Goal: Complete application form

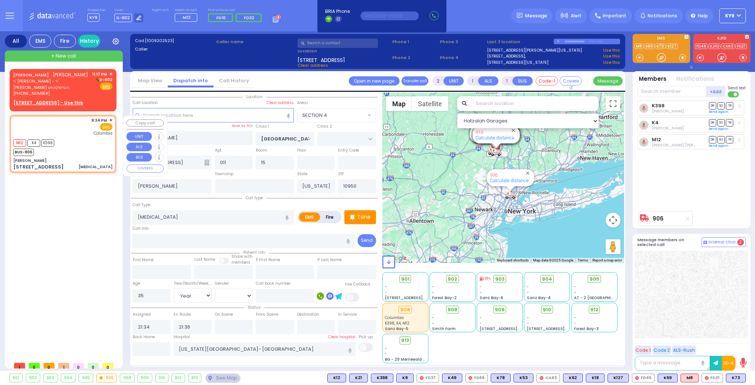
select select "SECTION 4"
select select "Year"
select select "[DEMOGRAPHIC_DATA]"
click at [43, 104] on u "20 AUSTRA PKWY 301 - Use this" at bounding box center [48, 103] width 70 height 6
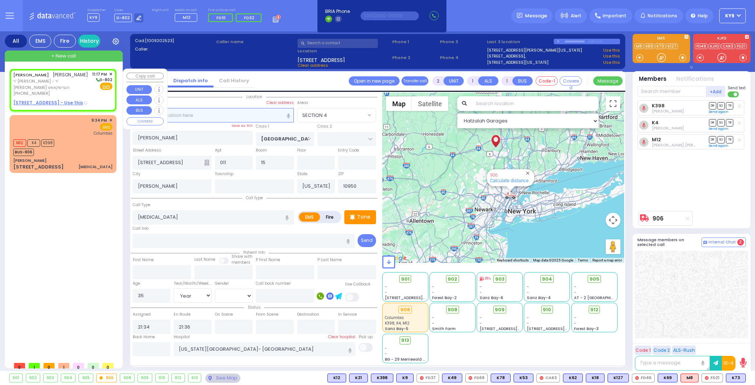
select select
radio input "true"
type input "SHMIEL ELIEZER"
type input "BRULL"
select select
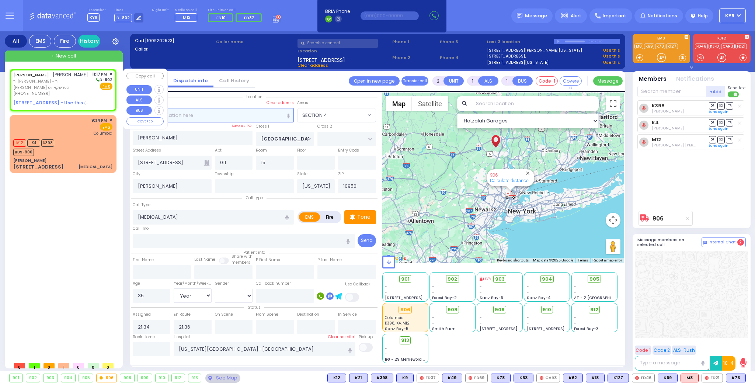
select select
type input "23:17"
select select "Hatzalah Garages"
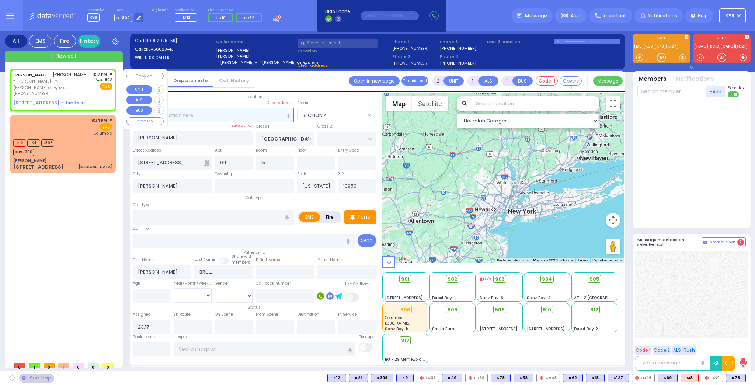
type input "COUNTY ROUTE 105"
type input "20 AUSTRA PKWY"
type input "301"
select select "SECTION 4"
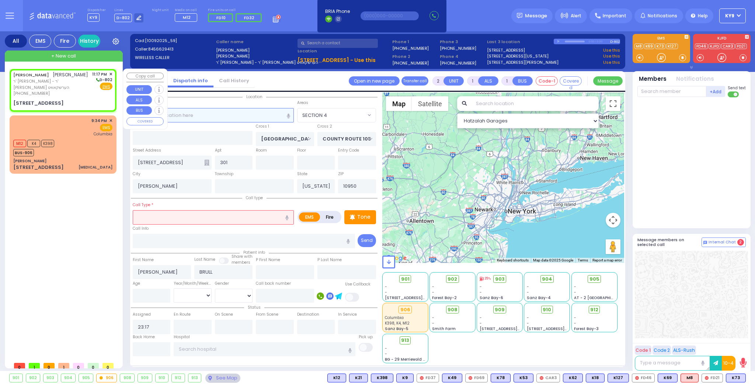
select select
radio input "true"
select select
select select "Hatzalah Garages"
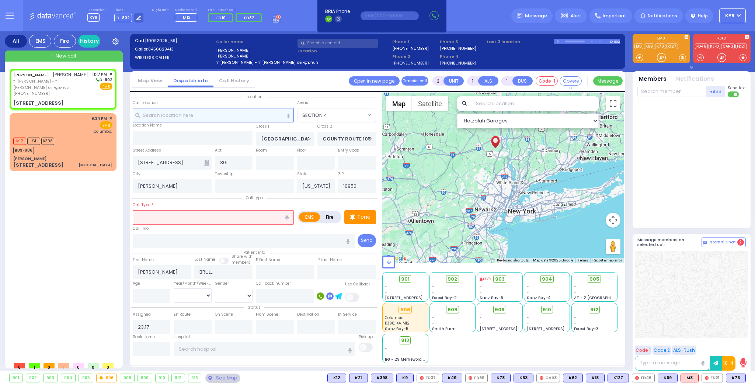
select select
radio input "true"
select select
select select "Hatzalah Garages"
select select
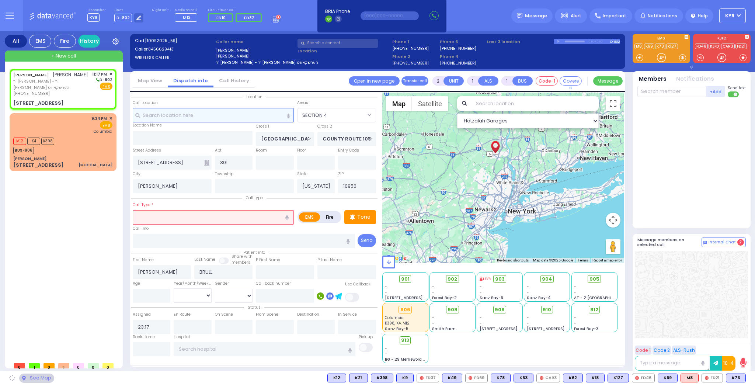
radio input "true"
select select
select select "Hatzalah Garages"
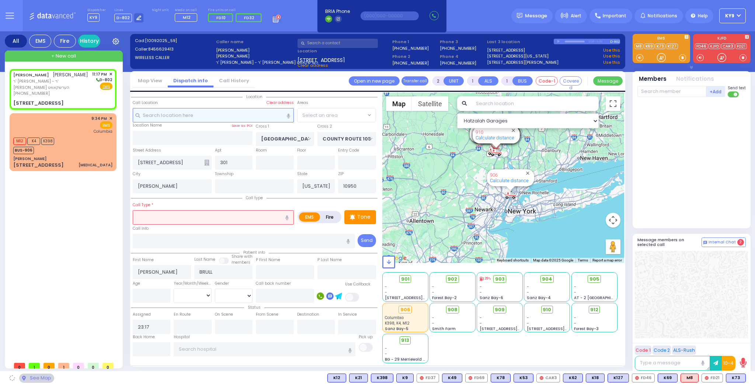
select select "SECTION 4"
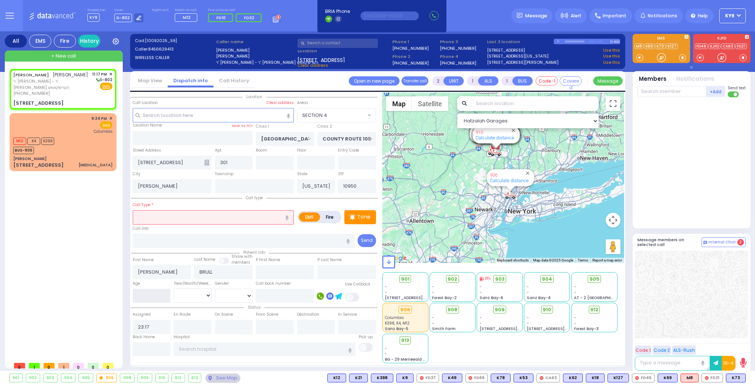
click at [156, 299] on input "number" at bounding box center [152, 296] width 38 height 14
select select "SECTION 4"
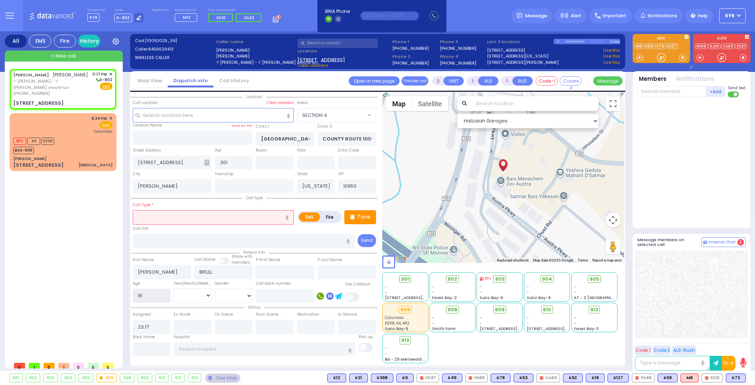
type input "16"
click at [180, 296] on select "Year Month Week Day" at bounding box center [193, 295] width 38 height 14
select select
radio input "true"
select select
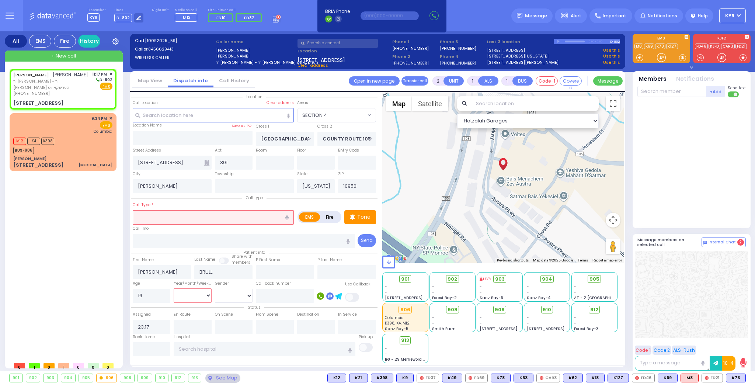
select select "Hatzalah Garages"
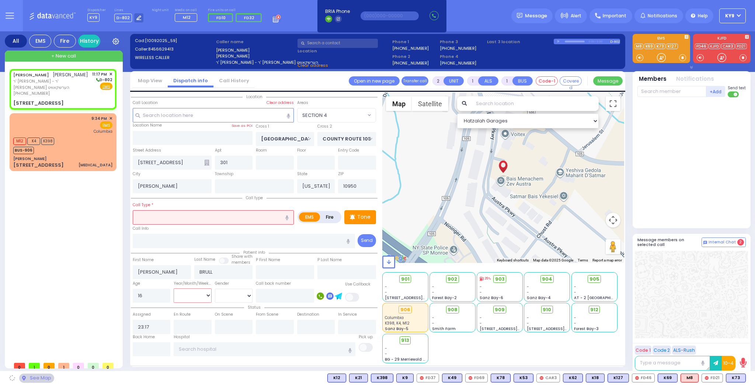
select select "SECTION 4"
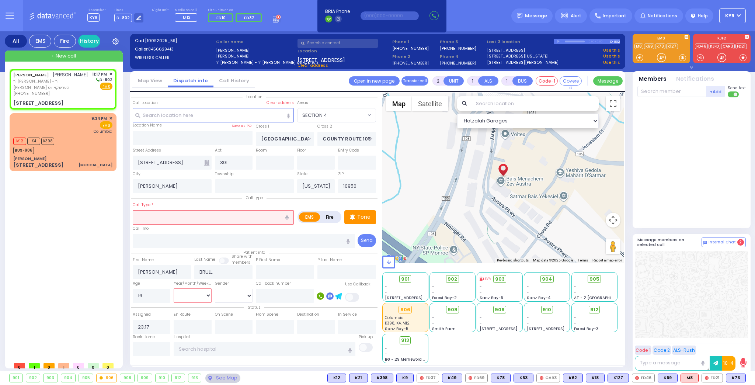
select select "Month"
click at [174, 288] on select "Year Month Week Day" at bounding box center [193, 295] width 38 height 14
select select
radio input "true"
select select "Month"
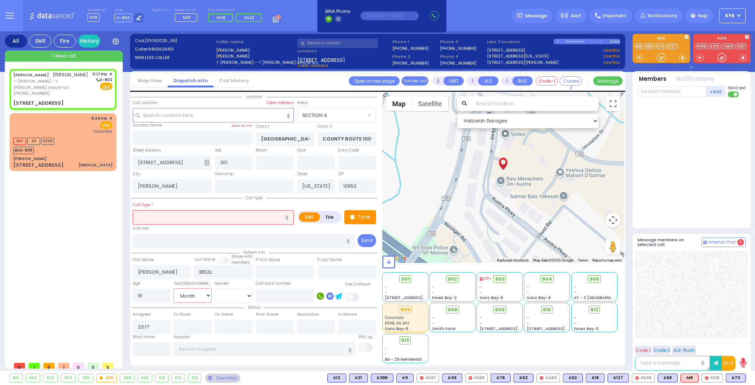
select select "Hatzalah Garages"
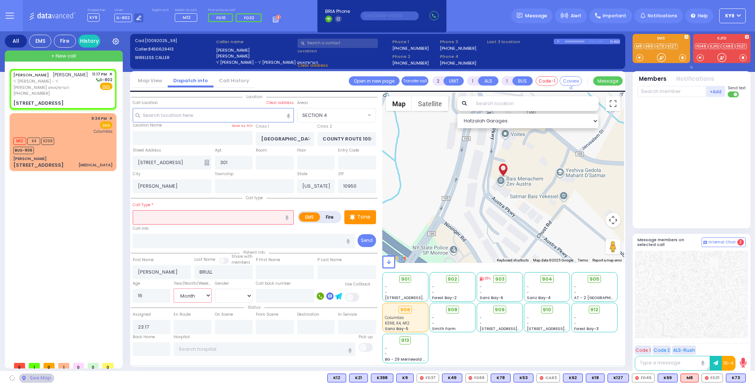
select select "SECTION 4"
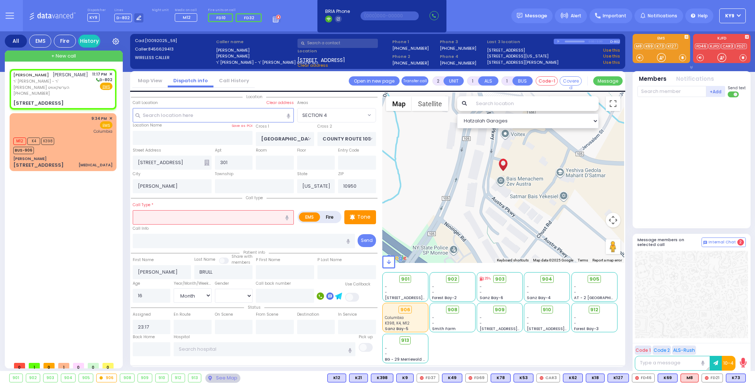
click at [180, 222] on input "text" at bounding box center [213, 217] width 161 height 14
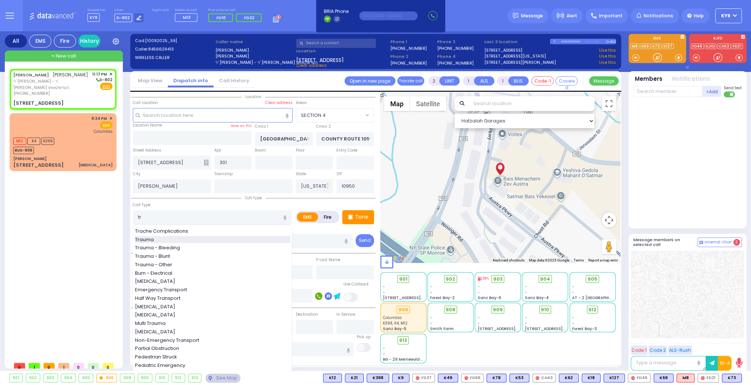
click at [174, 239] on div "Trauma" at bounding box center [212, 239] width 155 height 7
type input "Trauma"
type input "0"
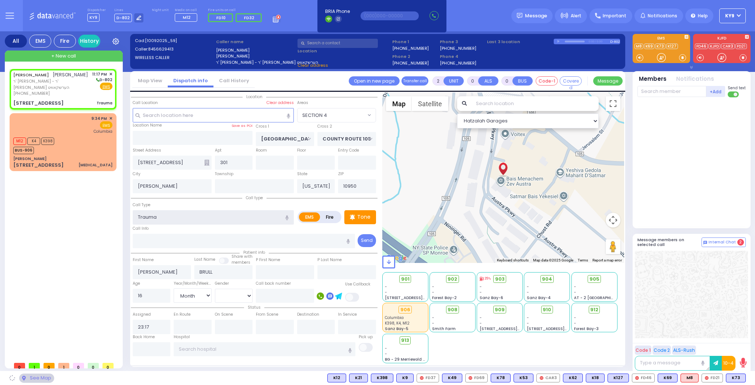
select select
radio input "true"
select select "Month"
select select "Hatzalah Garages"
select select "SECTION 4"
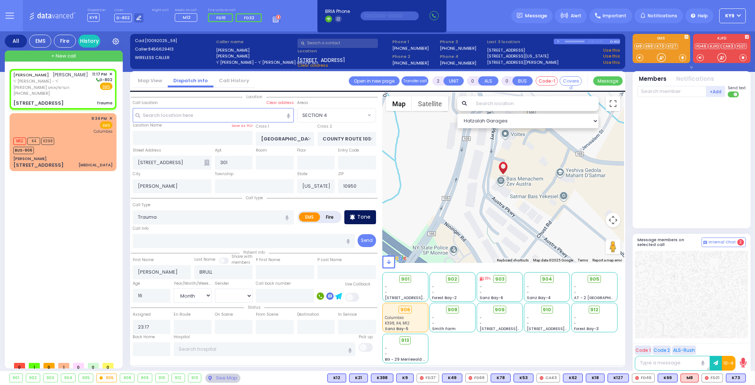
click at [362, 219] on p "Tone" at bounding box center [363, 217] width 13 height 8
select select
radio input "true"
select select "Month"
select select "SECTION 4"
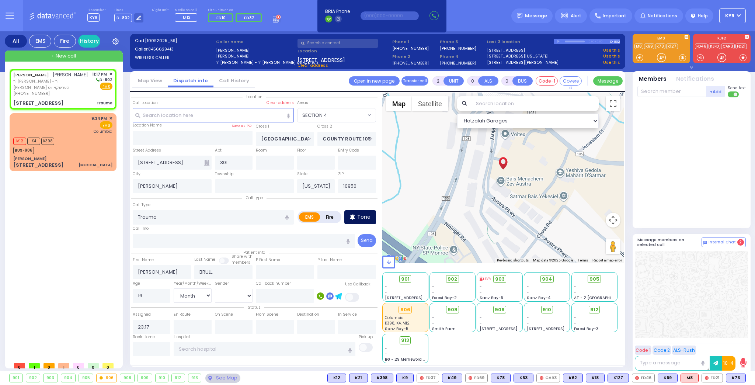
select select "Hatzalah Garages"
select select
radio input "true"
select select "Month"
select select "Hatzalah Garages"
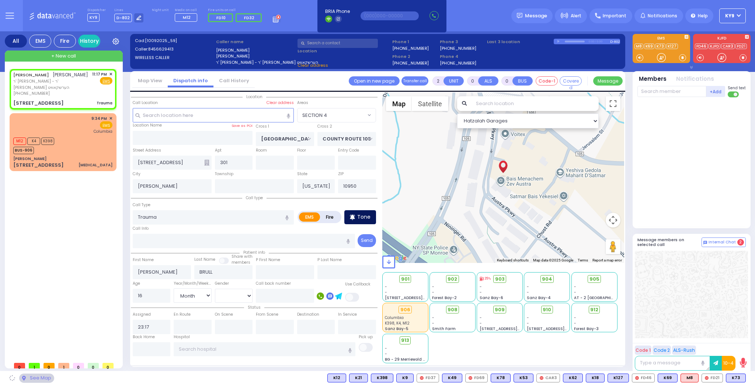
select select "SECTION 4"
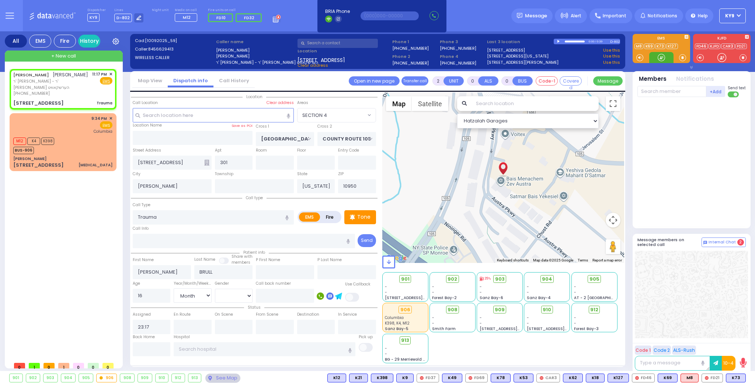
drag, startPoint x: 658, startPoint y: 59, endPoint x: 634, endPoint y: 75, distance: 29.3
click at [659, 59] on div at bounding box center [661, 57] width 7 height 7
click at [662, 56] on div at bounding box center [661, 57] width 7 height 7
click at [735, 376] on span "K73" at bounding box center [735, 378] width 19 height 8
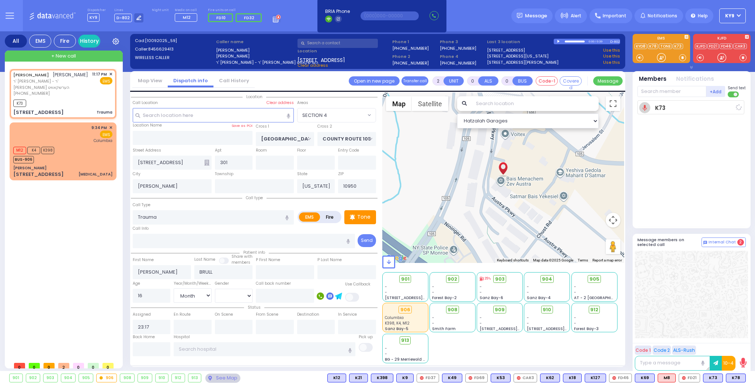
select select
radio input "true"
select select "Month"
type input "23:18"
select select "SECTION 4"
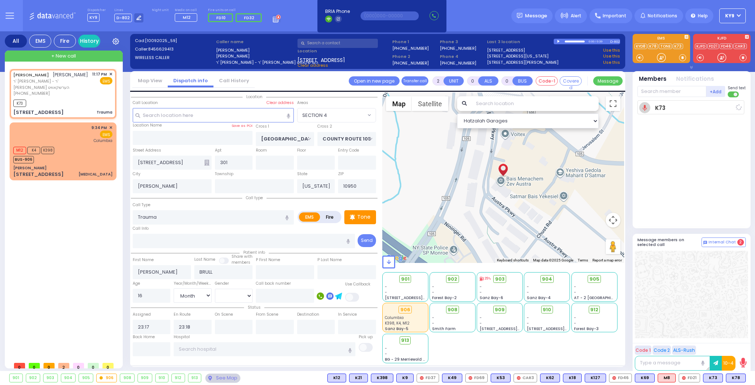
select select "Hatzalah Garages"
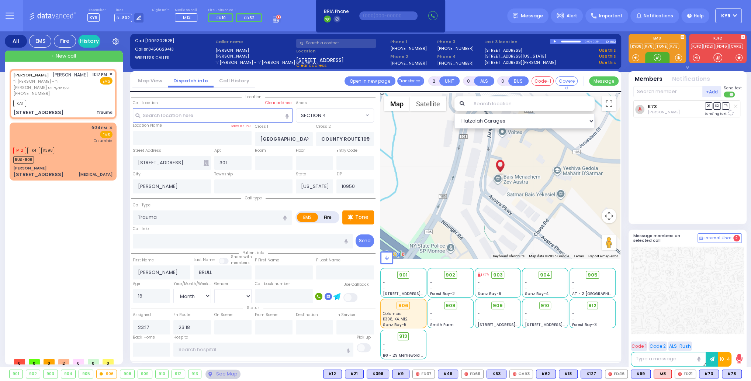
click at [655, 59] on div at bounding box center [656, 57] width 7 height 7
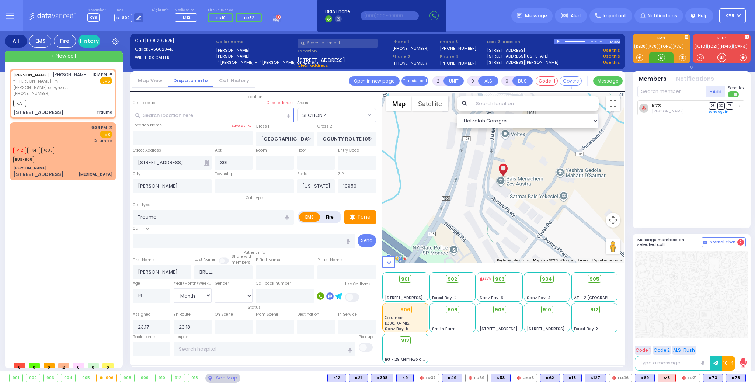
click at [662, 58] on div at bounding box center [661, 57] width 7 height 7
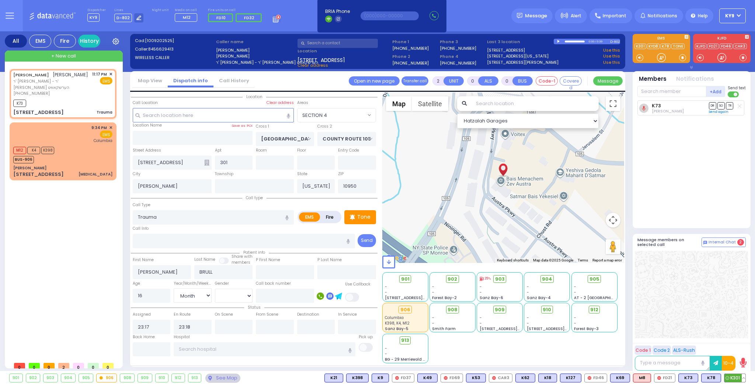
click at [738, 377] on span "K301" at bounding box center [735, 378] width 21 height 8
select select
radio input "true"
select select "Month"
select select "SECTION 4"
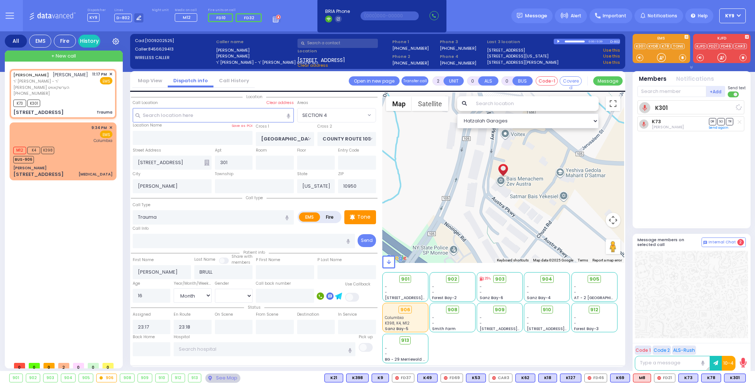
select select "Hatzalah Garages"
click at [662, 59] on div at bounding box center [661, 57] width 7 height 7
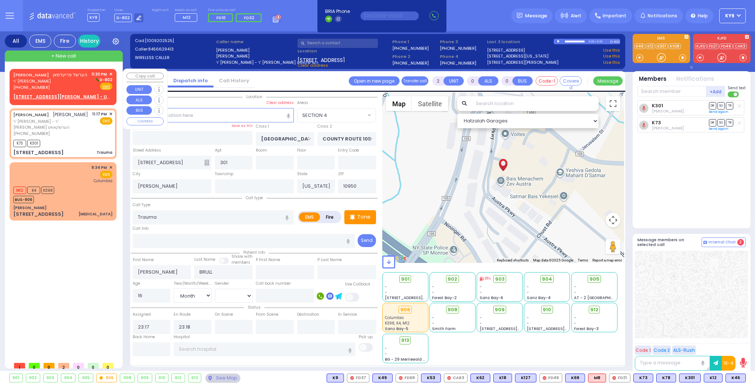
click at [67, 90] on div "(845) 783-7253" at bounding box center [50, 87] width 74 height 6
type input "1"
select select
radio input "true"
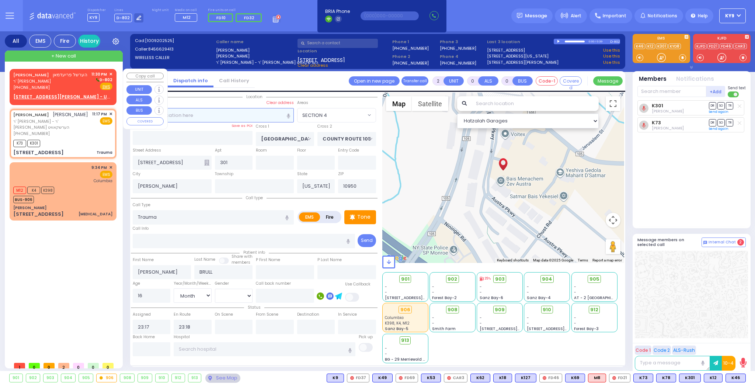
type input "HERSHEL"
type input "FRIEDMAN"
select select
type input "23:30"
select select "Hatzalah Garages"
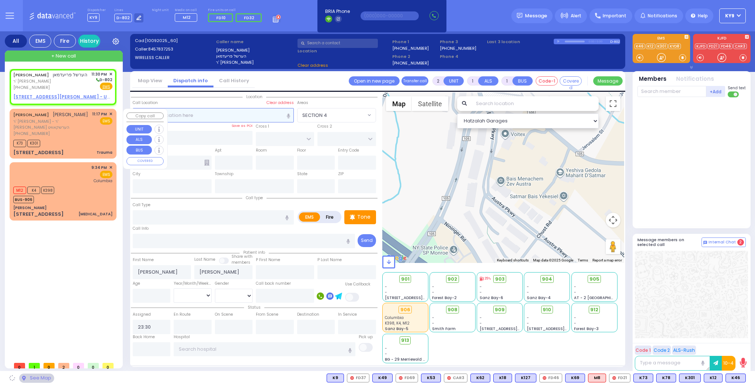
select select
radio input "true"
select select
select select "Hatzalah Garages"
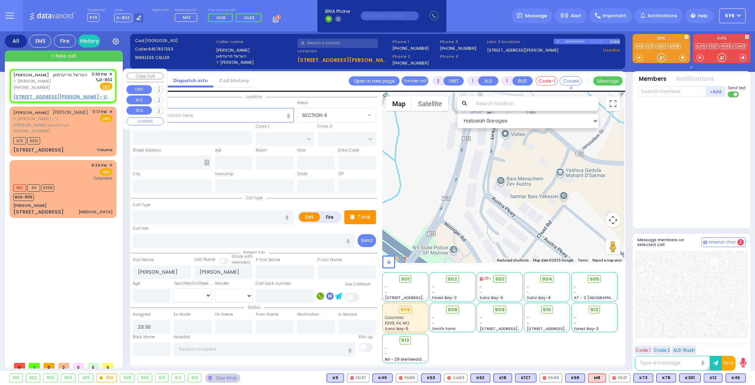
click at [65, 96] on u "11 MORDCHE SCHER BLVD 203 - Use this" at bounding box center [67, 97] width 109 height 6
select select
radio input "true"
select select
select select "Hatzalah Garages"
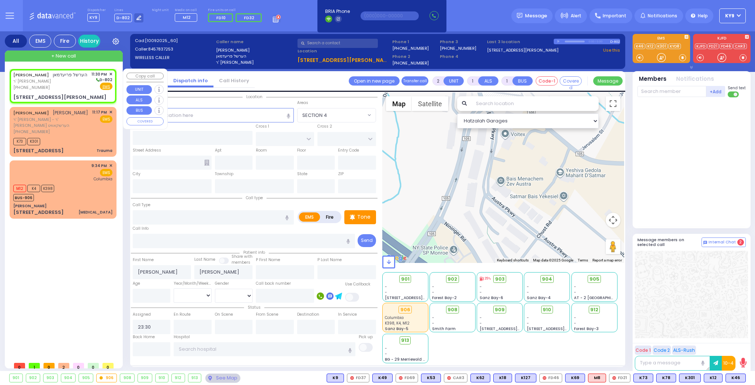
select select
radio input "true"
select select
select select "Hatzalah Garages"
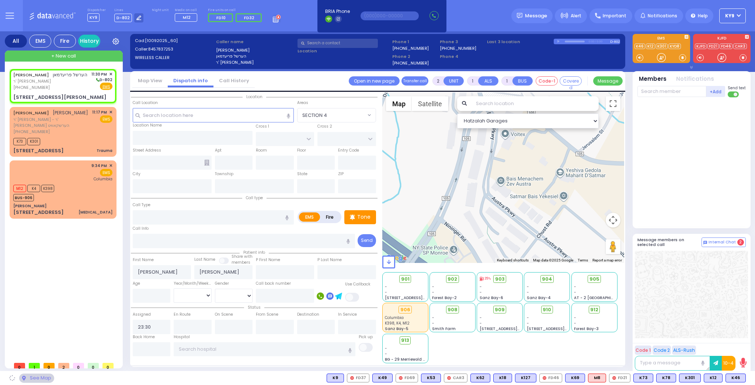
type input "LIPA FRIEDMAN LN"
type input "SCHUNNEMUNK RD"
type input "11 MORDCHE SCHER BLVD"
type input "203"
type input "Monroe"
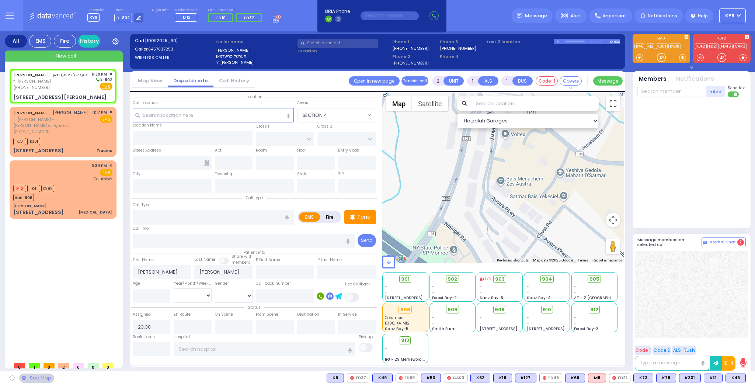
type input "[US_STATE]"
type input "10950"
select select "SECTION 2"
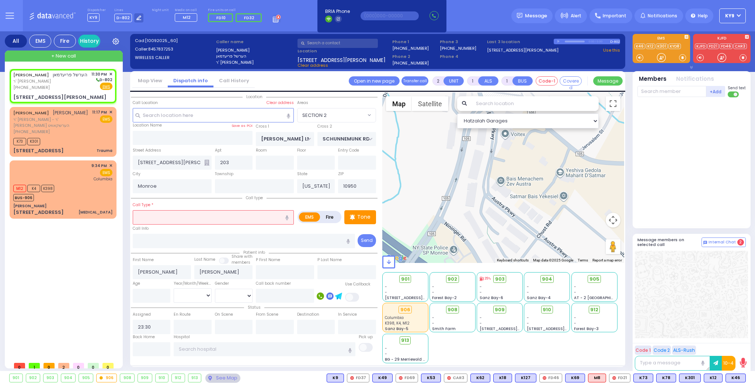
click at [152, 212] on input "text" at bounding box center [213, 217] width 161 height 14
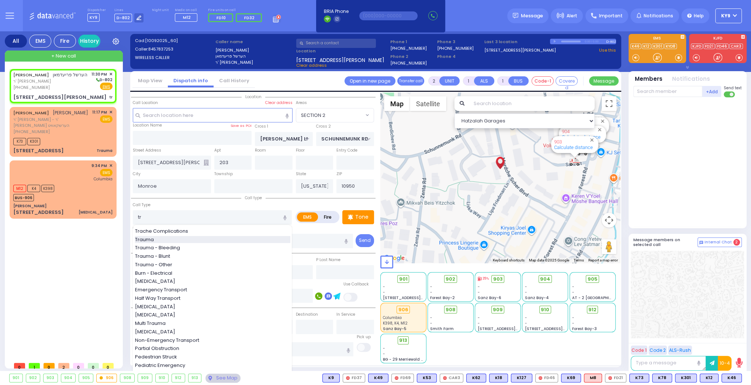
click at [157, 239] on div "Trauma" at bounding box center [212, 239] width 155 height 7
type input "Trauma"
select select
radio input "true"
select select
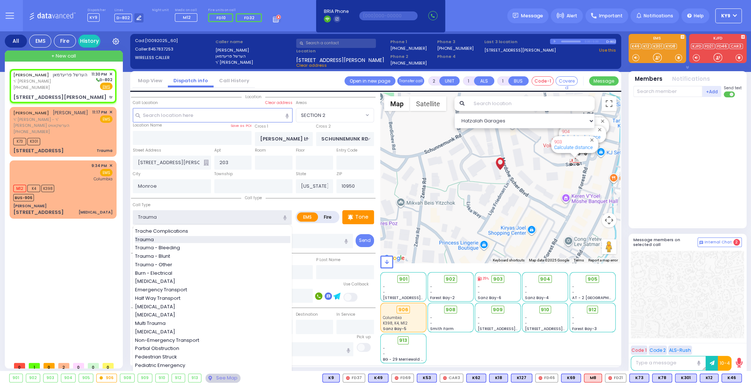
type input "0"
select select "Hatzalah Garages"
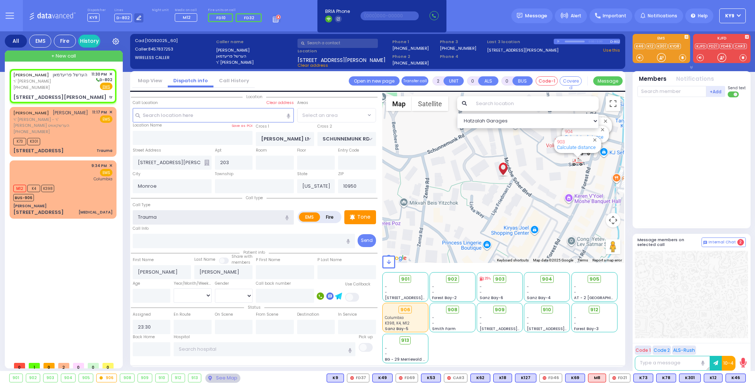
select select "SECTION 2"
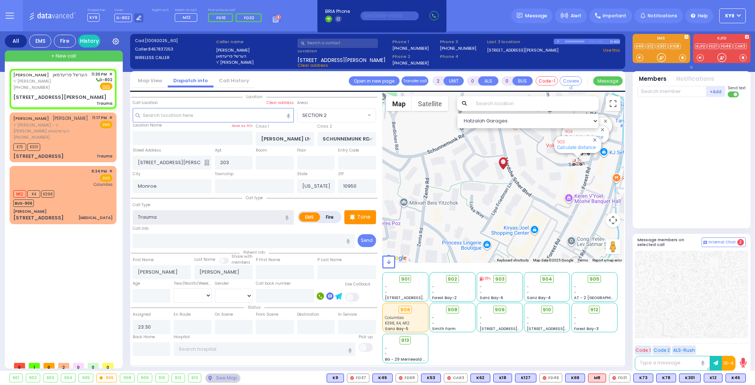
select select
radio input "true"
select select
select select "Hatzalah Garages"
select select "SECTION 2"
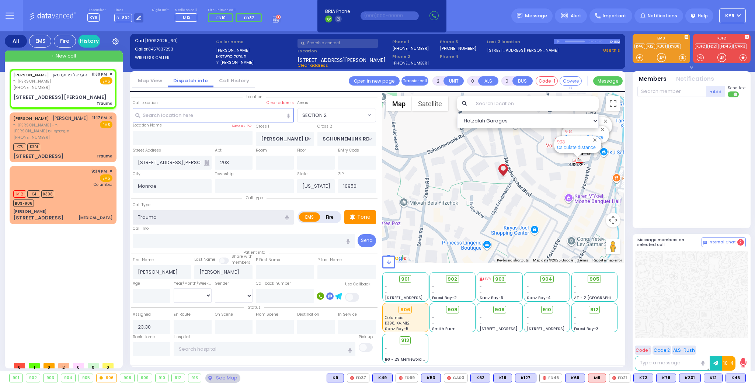
select select
radio input "true"
select select
select select "Hatzalah Garages"
select select "SECTION 2"
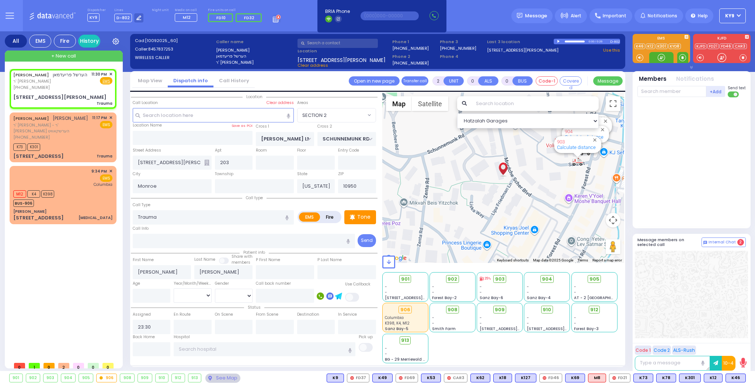
click at [680, 59] on span at bounding box center [682, 57] width 7 height 7
select select
radio input "true"
select select
select select "Hatzalah Garages"
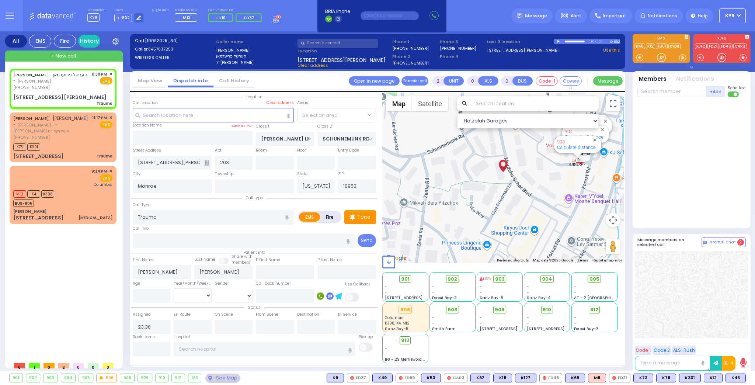
select select "SECTION 2"
click at [660, 58] on div at bounding box center [661, 57] width 7 height 7
click at [662, 58] on div at bounding box center [661, 57] width 7 height 7
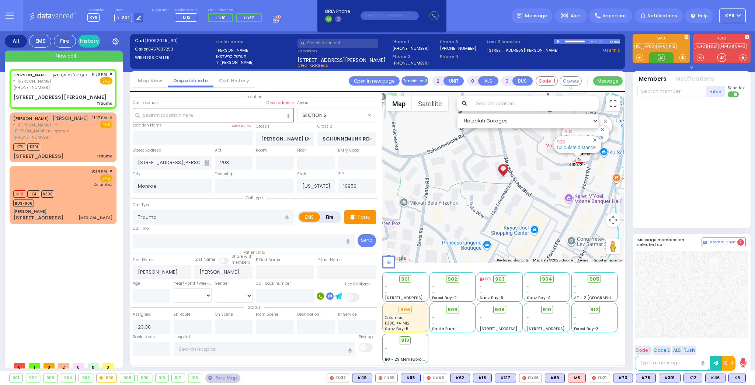
click at [660, 58] on div at bounding box center [661, 57] width 7 height 7
click at [736, 378] on span "K5" at bounding box center [737, 378] width 17 height 8
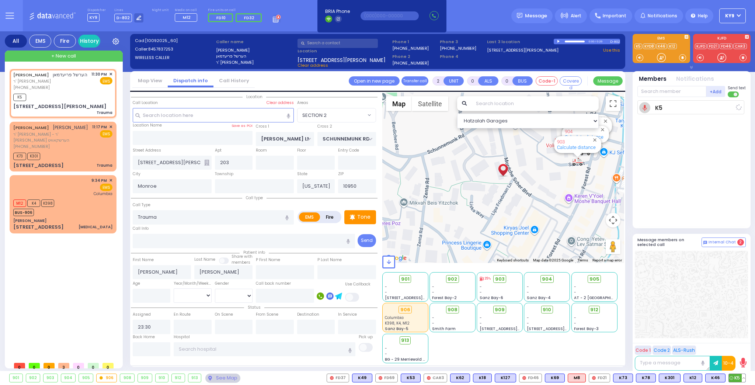
select select
radio input "true"
select select
type input "23:31"
select select "Hatzalah Garages"
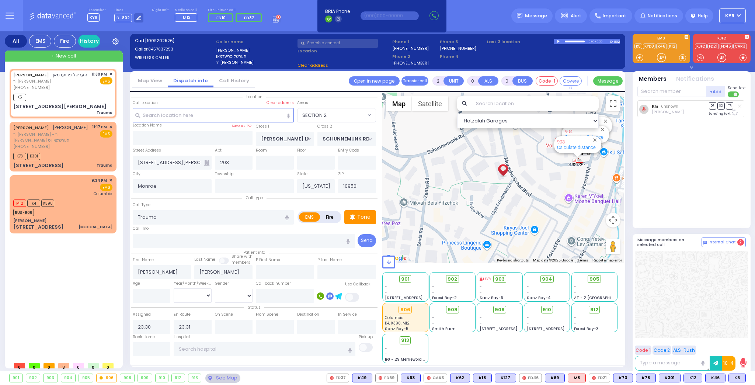
select select "SECTION 2"
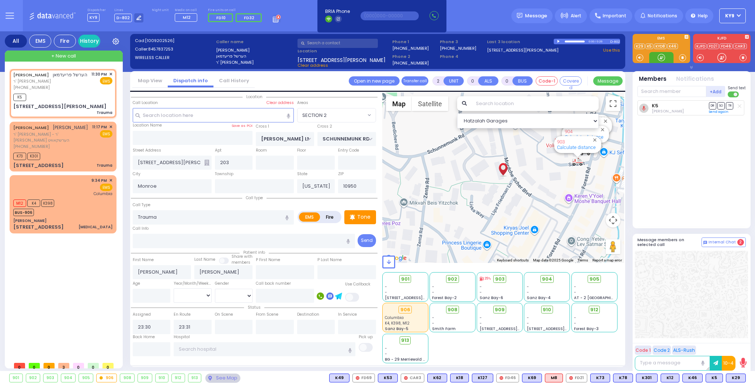
drag, startPoint x: 663, startPoint y: 58, endPoint x: 655, endPoint y: 90, distance: 32.6
click at [663, 59] on div at bounding box center [661, 57] width 7 height 7
click at [738, 377] on span "K29" at bounding box center [735, 378] width 19 height 8
select select
radio input "true"
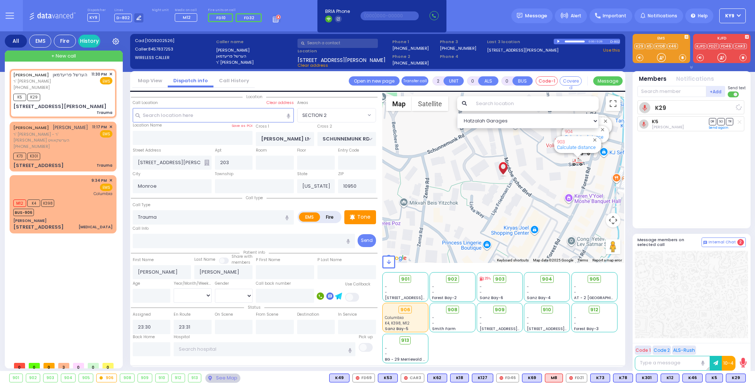
select select
select select "SECTION 2"
select select "Hatzalah Garages"
click at [664, 63] on div "EMS K5" at bounding box center [692, 51] width 124 height 35
click at [59, 146] on div "SHMIEL ELIEZER BRULL שמואל אליעזר ברילל ר' מיכאל משה - ר' אברהם ישראל הערשקאווי…" at bounding box center [63, 146] width 104 height 47
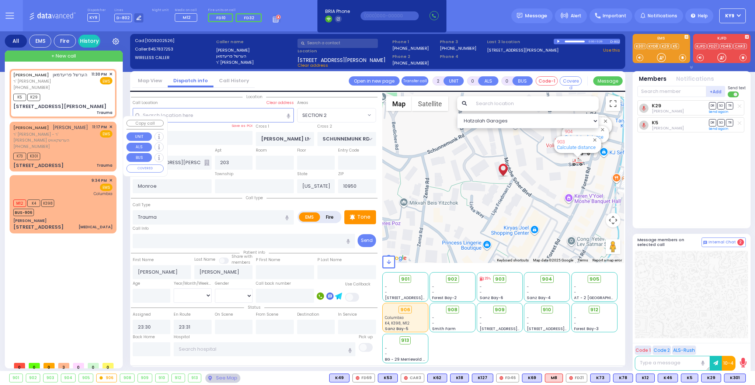
select select
radio input "true"
type input "SHMIEL ELIEZER"
type input "BRULL"
type input "16"
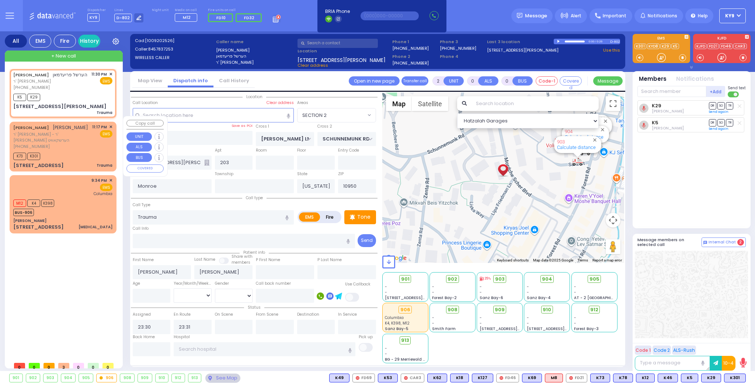
select select "Month"
type input "23:17"
type input "23:18"
select select "Hatzalah Garages"
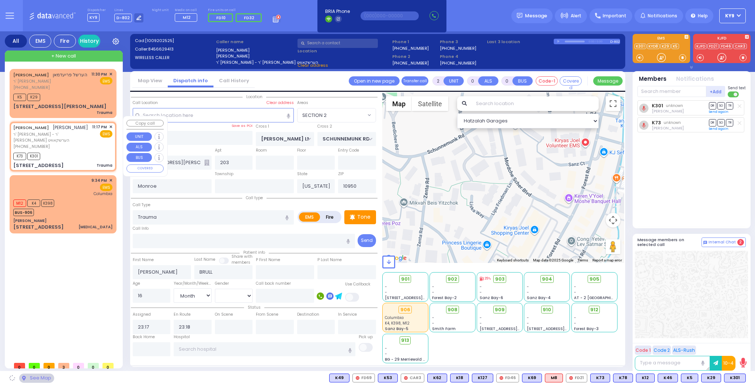
type input "BAKERTOWN RD"
type input "COUNTY ROUTE 105"
type input "20 AUSTRA PKWY"
type input "301"
type input "[PERSON_NAME]"
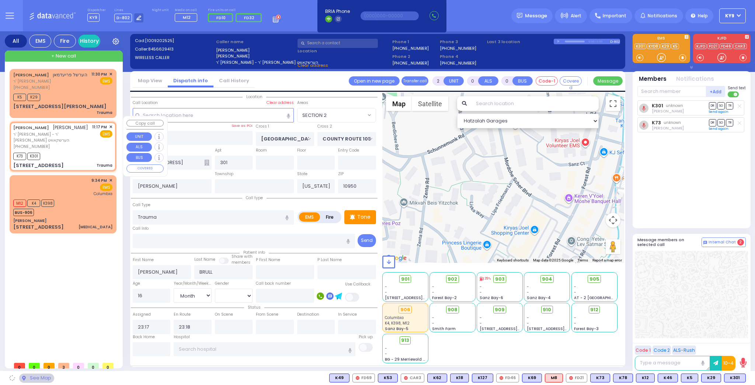
select select "SECTION 4"
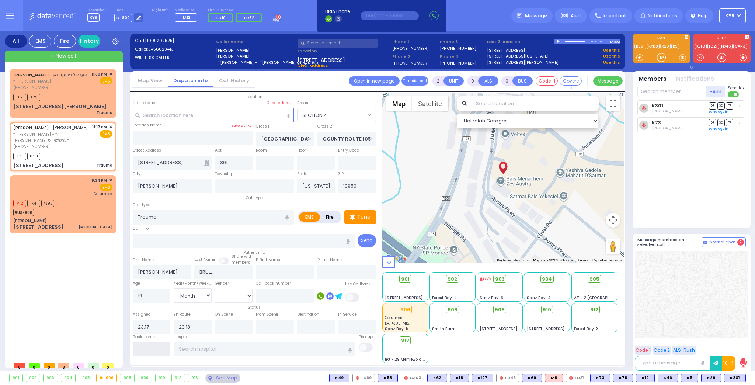
click at [144, 345] on input "text" at bounding box center [152, 349] width 38 height 14
type input "23:34"
select select
radio input "true"
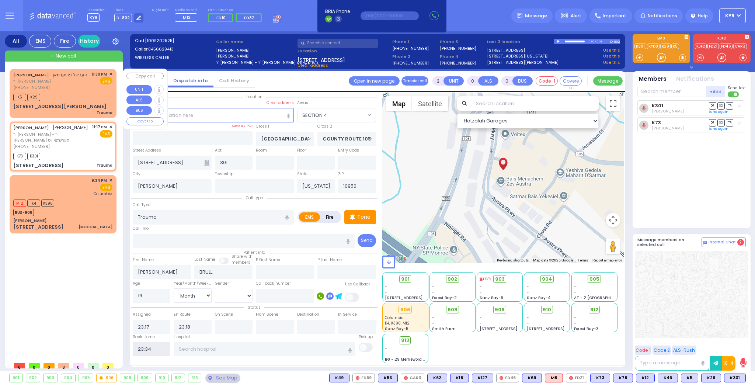
select select
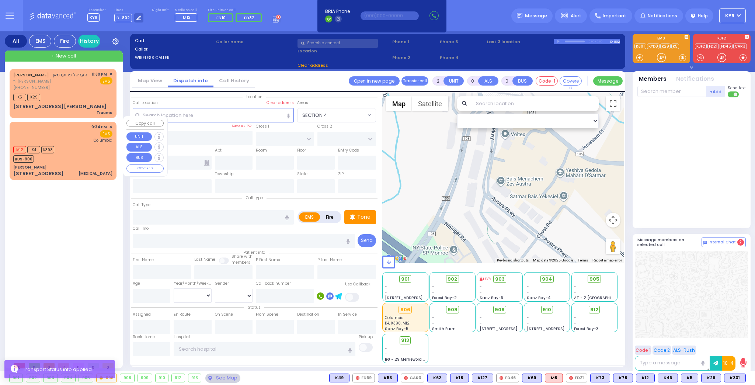
click at [74, 147] on div "M12 K4 K398 BUS-906" at bounding box center [62, 153] width 99 height 18
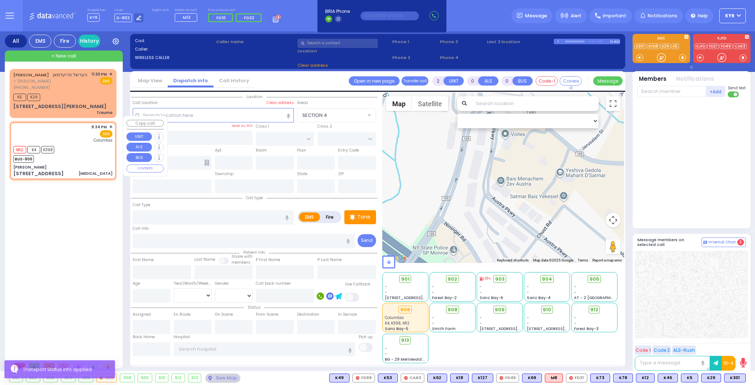
type input "1"
select select
type input "[MEDICAL_DATA]"
radio input "true"
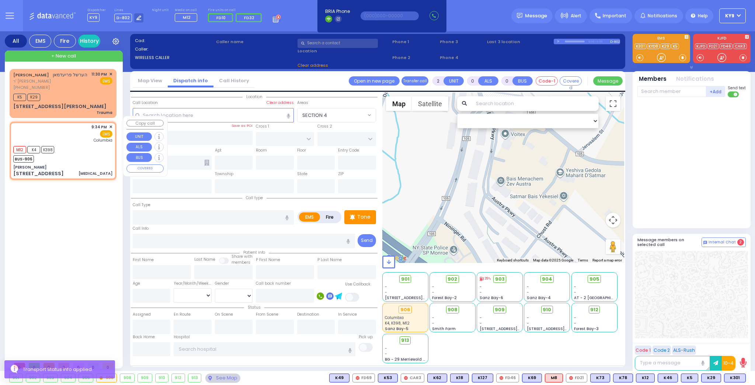
type input "35"
select select "Year"
select select "[DEMOGRAPHIC_DATA]"
type input "21:34"
type input "21:36"
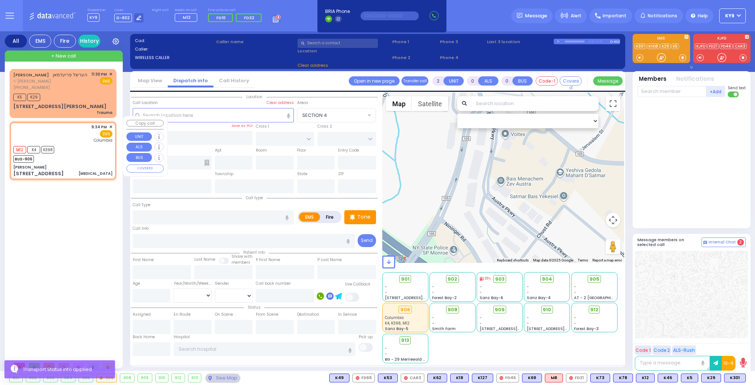
type input "New York Presbyterian Hospital- Columbia Campus"
select select "Hatzalah Garages"
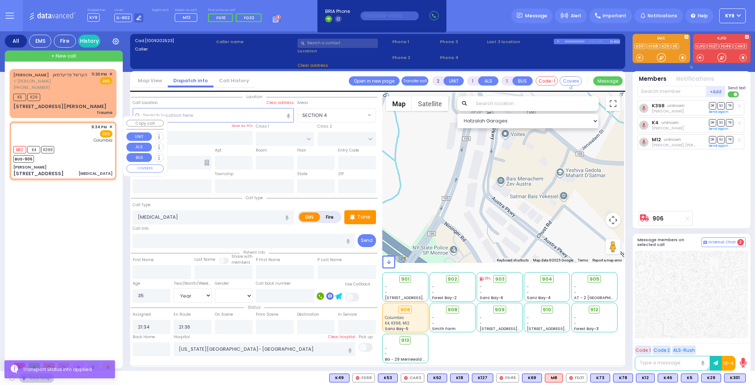
type input "[PERSON_NAME]"
type input "BAKERTOWN RD"
type input "3 Hamaspik Way"
type input "011"
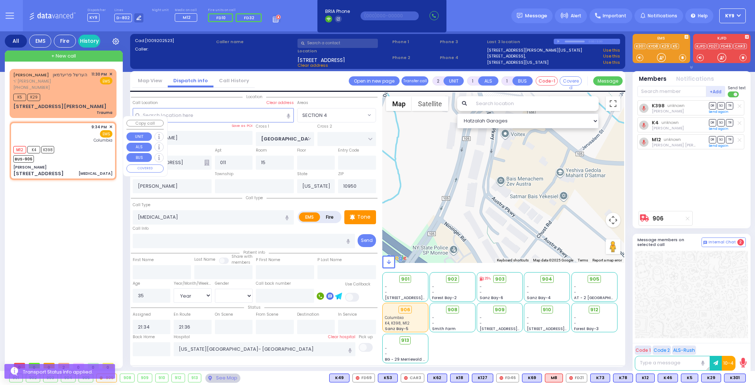
click at [73, 146] on div "M12 K4 K398 BUS-906" at bounding box center [62, 153] width 99 height 18
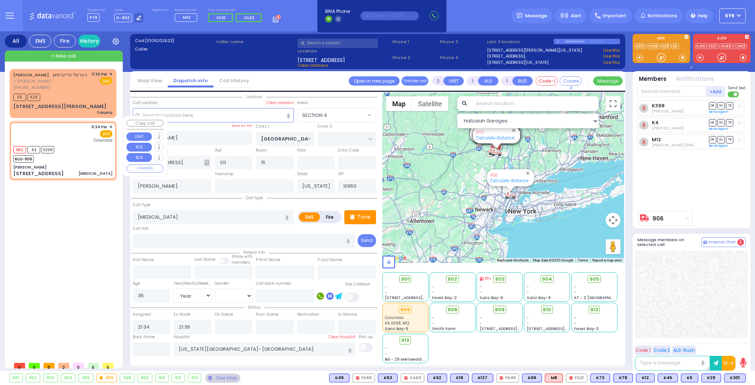
click at [73, 146] on div "M12 K4 K398 BUS-906" at bounding box center [62, 153] width 99 height 18
click at [76, 94] on div "K5 K29" at bounding box center [62, 96] width 99 height 9
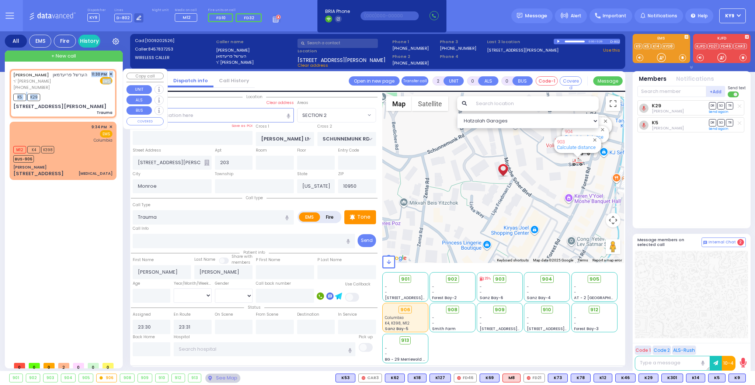
click at [76, 90] on div "HERSHEL FRIEDMAN הערשל פריעדמאן ר' ישראל - הרר אלי' שלמה קאהן (845) 783-7253 11…" at bounding box center [63, 93] width 104 height 47
click at [85, 96] on div "K5 K29" at bounding box center [62, 96] width 99 height 9
click at [87, 93] on div "K5 K29" at bounding box center [62, 96] width 99 height 9
click at [148, 348] on input "text" at bounding box center [152, 349] width 38 height 14
click at [147, 348] on input "text" at bounding box center [152, 349] width 38 height 14
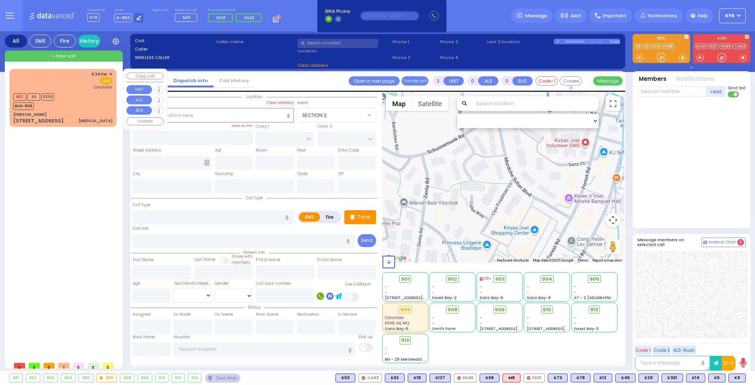
click at [90, 108] on div "M12 K4 K398 BUS-906" at bounding box center [62, 100] width 99 height 18
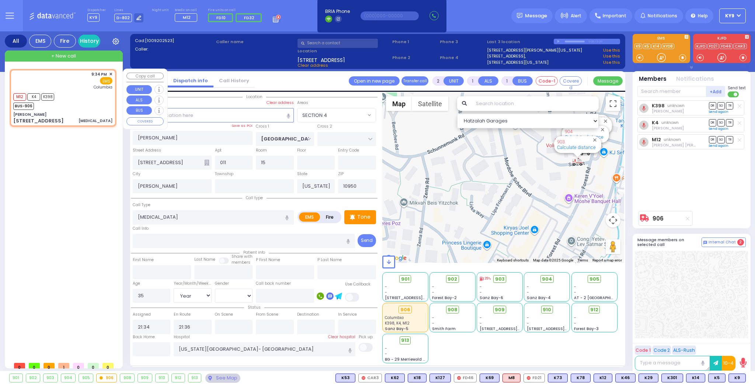
click at [92, 107] on div "M12 K4 K398 BUS-906" at bounding box center [62, 100] width 99 height 18
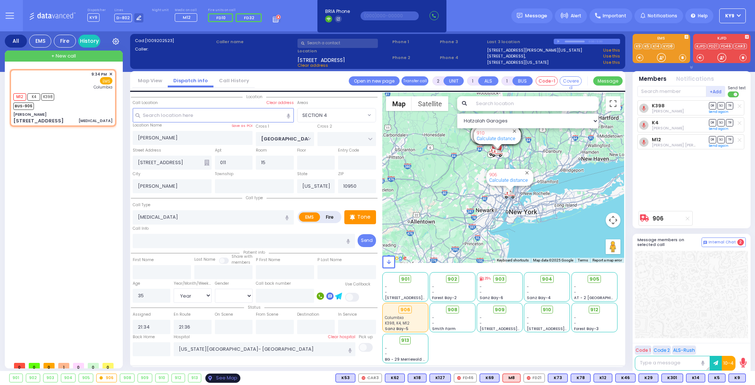
click at [228, 376] on div "See Map" at bounding box center [222, 378] width 35 height 9
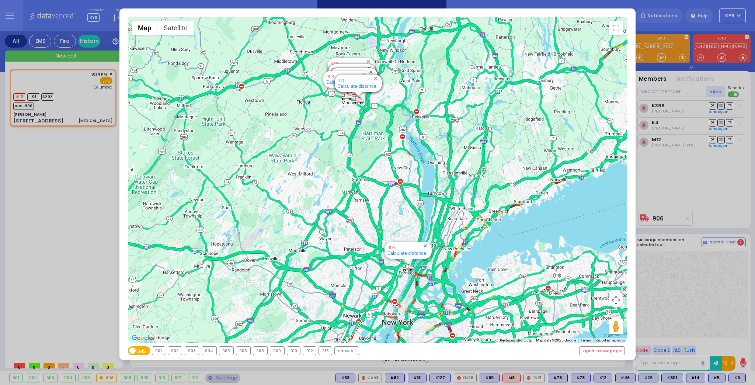
click at [240, 351] on div "906" at bounding box center [243, 351] width 14 height 8
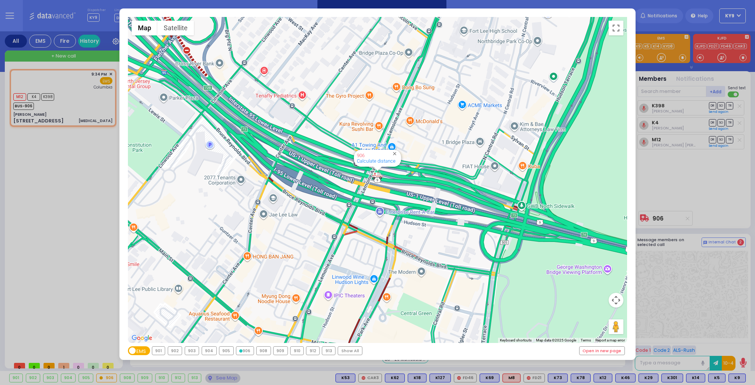
click at [226, 377] on div "← Move left → Move right ↑ Move up ↓ Move down + Zoom in - Zoom out Home Jump l…" at bounding box center [377, 192] width 755 height 385
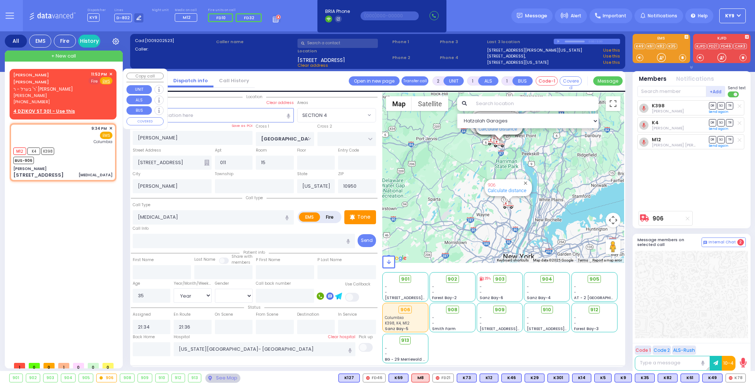
click at [96, 81] on span "Fire" at bounding box center [94, 80] width 11 height 7
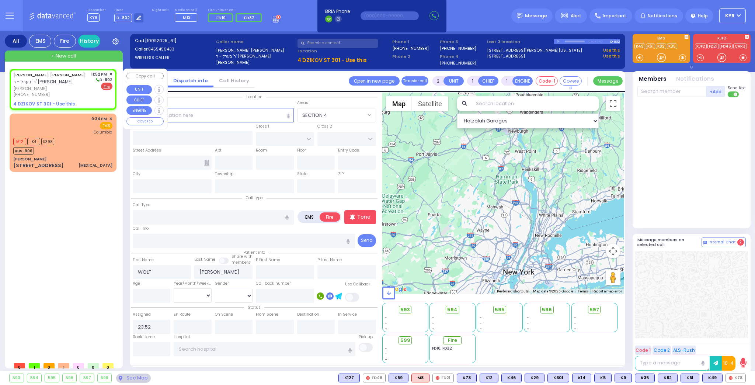
click at [58, 102] on u "4 DZIKOV ST 301 - Use this" at bounding box center [44, 104] width 62 height 6
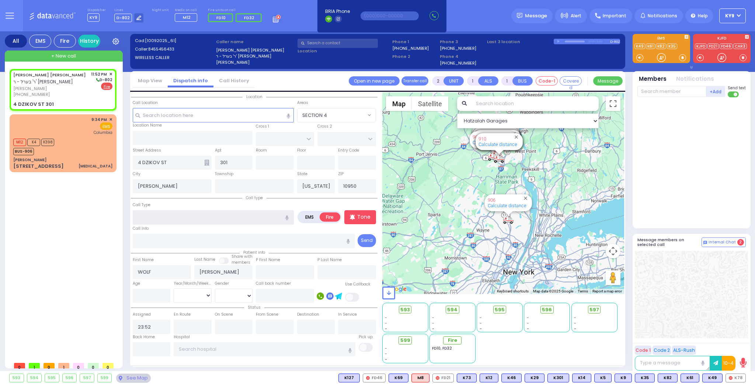
click at [168, 215] on input "text" at bounding box center [213, 217] width 161 height 14
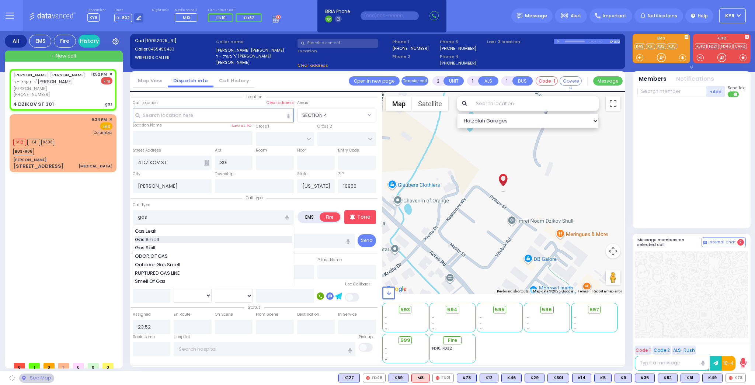
click at [148, 237] on span "Gas Smell" at bounding box center [148, 239] width 27 height 7
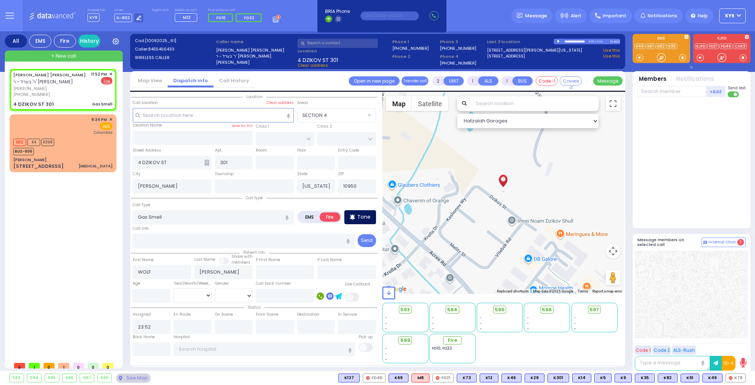
click at [355, 219] on icon at bounding box center [352, 217] width 5 height 9
click at [674, 86] on input "text" at bounding box center [672, 91] width 69 height 11
click at [665, 106] on div "FD69" at bounding box center [662, 106] width 37 height 7
click at [664, 91] on input "text" at bounding box center [672, 91] width 69 height 11
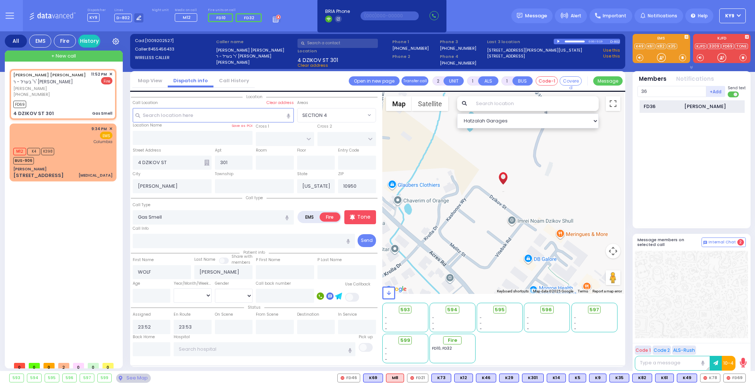
click at [690, 106] on div "[PERSON_NAME]" at bounding box center [705, 106] width 42 height 7
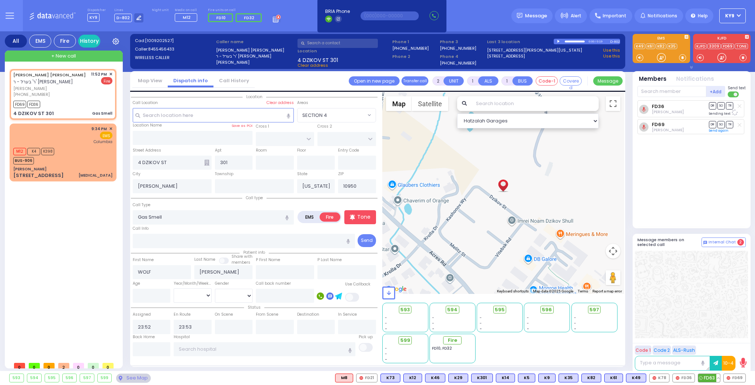
click at [714, 375] on span "FD63" at bounding box center [709, 378] width 22 height 8
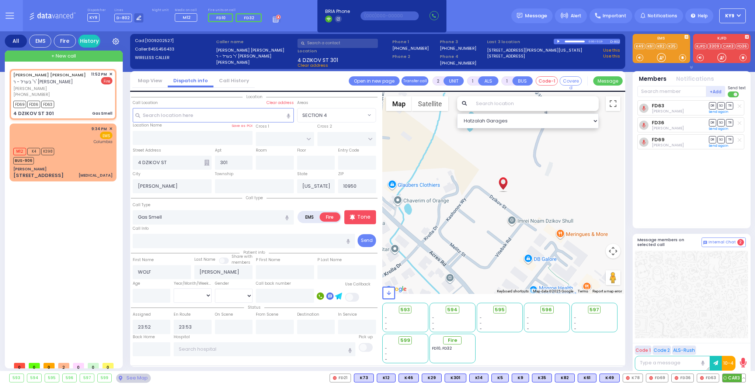
click at [735, 377] on span "CAR3" at bounding box center [734, 378] width 23 height 8
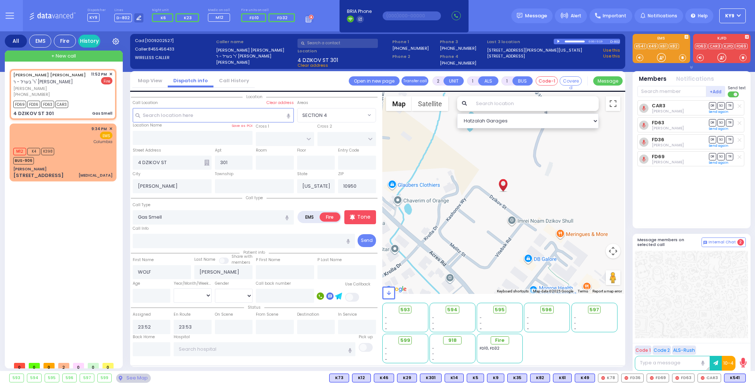
select select
click at [144, 348] on input "text" at bounding box center [152, 349] width 38 height 14
click at [145, 348] on input "text" at bounding box center [152, 349] width 38 height 14
click at [146, 346] on input "text" at bounding box center [152, 349] width 38 height 14
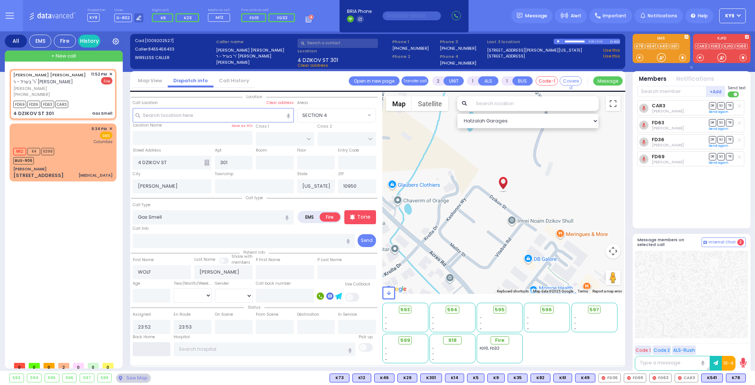
click at [147, 347] on input "text" at bounding box center [152, 349] width 38 height 14
click at [146, 345] on input "text" at bounding box center [152, 349] width 38 height 14
click at [146, 346] on input "text" at bounding box center [152, 349] width 38 height 14
type input "00:10"
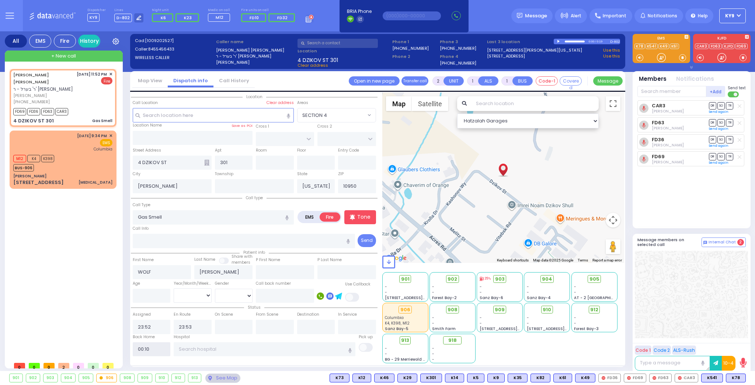
select select
radio input "true"
select select
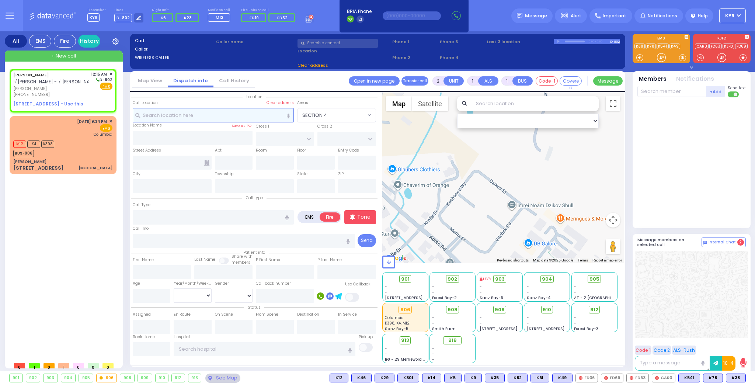
select select
radio input "true"
type input "[PERSON_NAME]"
select select
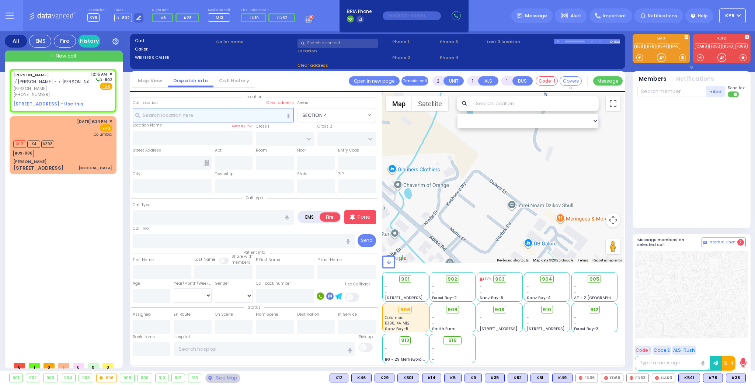
type input "00:15"
select select "Hatzalah Garages"
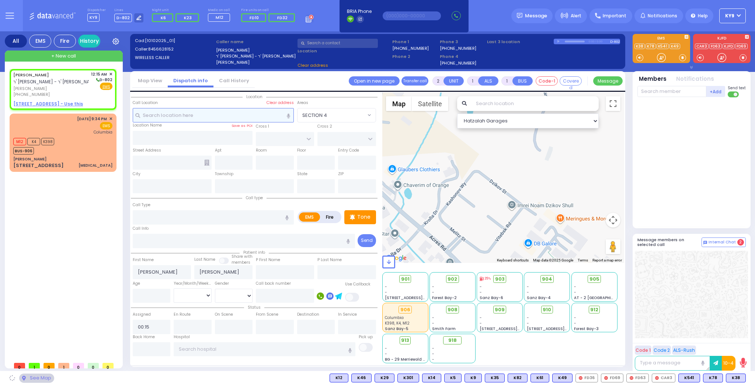
select select
radio input "true"
select select
select select "Hatzalah Garages"
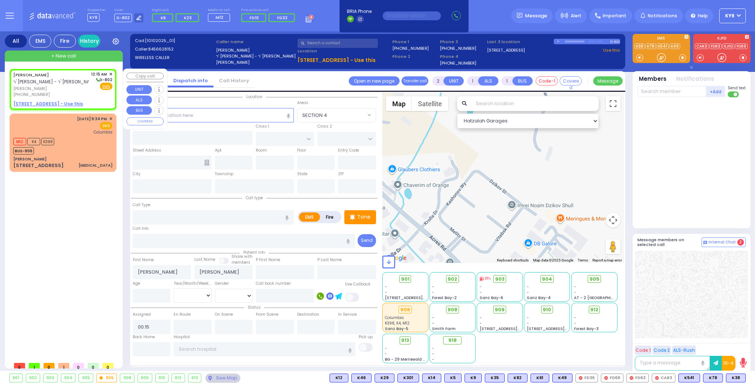
click at [82, 79] on div "[PERSON_NAME] ר' [PERSON_NAME] - ר' [PERSON_NAME]" at bounding box center [55, 78] width 84 height 14
select select
radio input "true"
select select
select select "Hatzalah Garages"
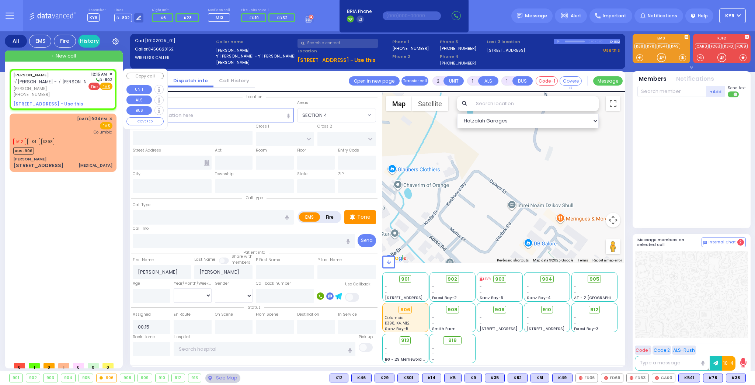
click at [94, 83] on span "Fire" at bounding box center [94, 86] width 11 height 7
select select
radio input "false"
radio input "true"
select select
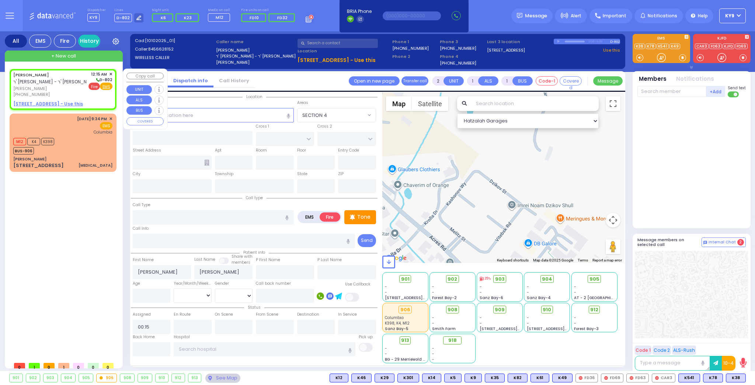
select select "Hatzalah Garages"
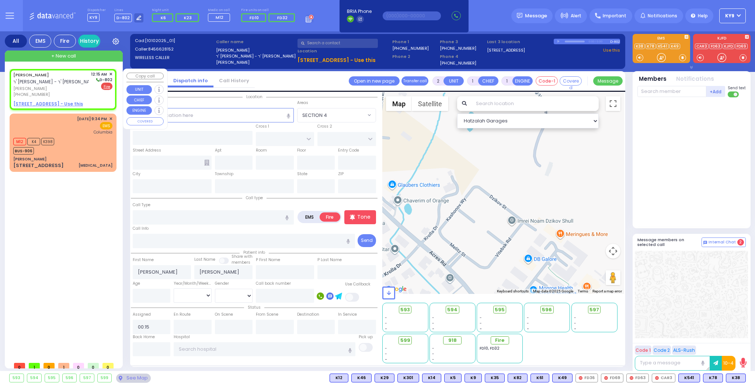
click at [70, 103] on u "[STREET_ADDRESS] - Use this" at bounding box center [48, 104] width 70 height 6
select select
radio input "true"
select select
select select "Hatzalah Garages"
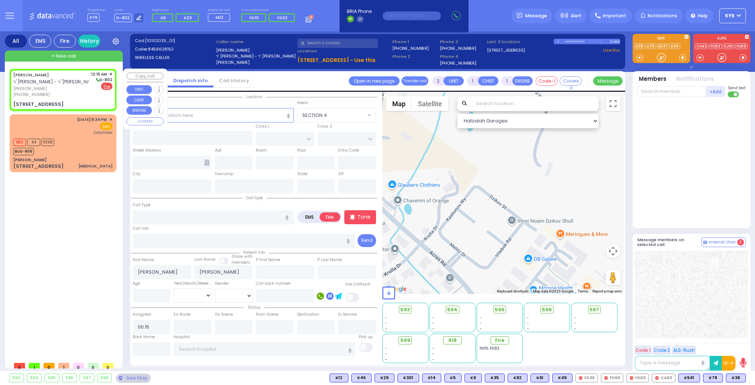
select select
radio input "true"
select select
select select "Hatzalah Garages"
type input "SCHUNNEMUNK RD"
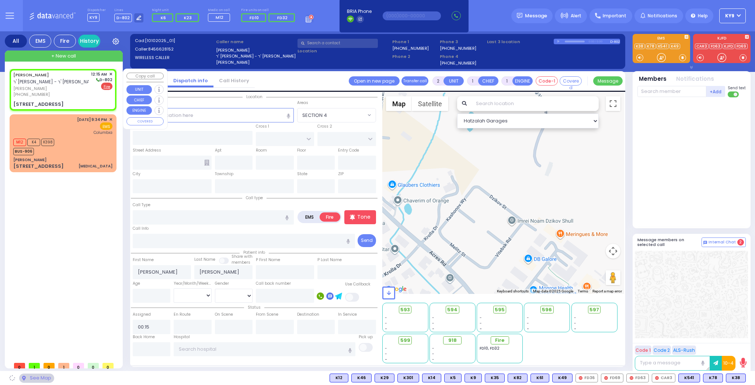
type input "[STREET_ADDRESS]"
type input "311"
type input "Monroe"
type input "[US_STATE]"
type input "10950"
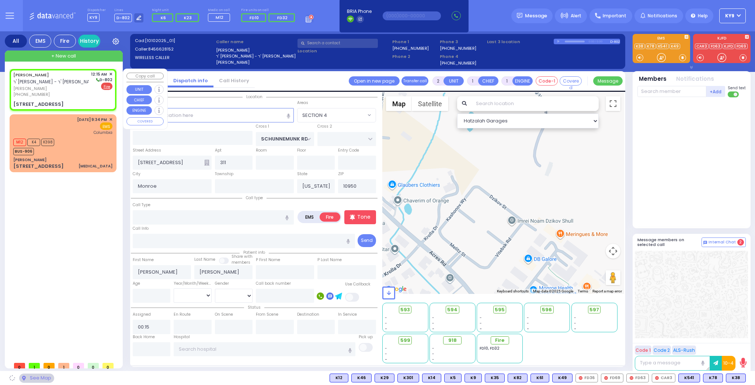
select select "[GEOGRAPHIC_DATA]"
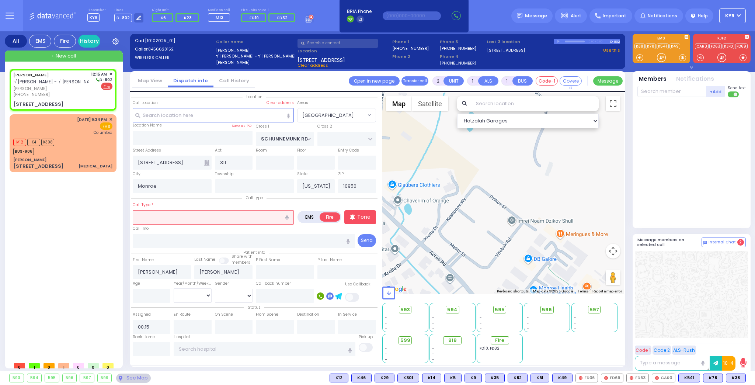
click at [172, 218] on input "text" at bounding box center [213, 217] width 161 height 14
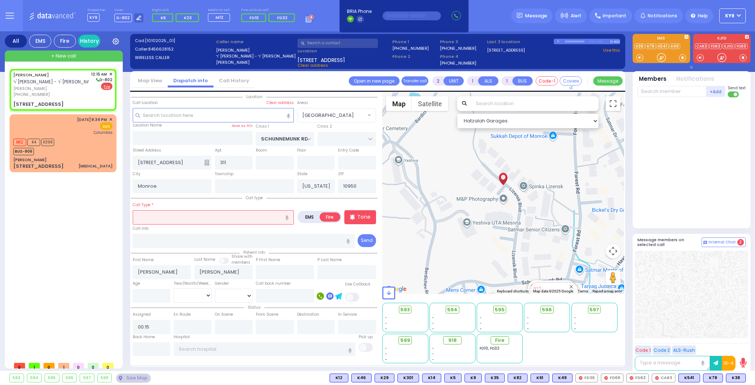
type input "s"
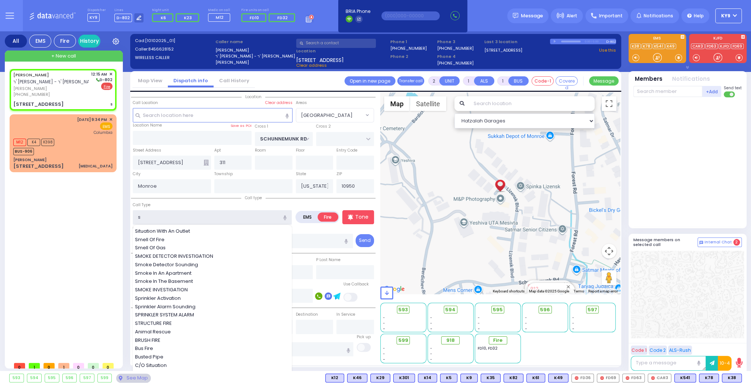
select select
radio input "true"
select select
select select "[GEOGRAPHIC_DATA]"
select select "Hatzalah Garages"
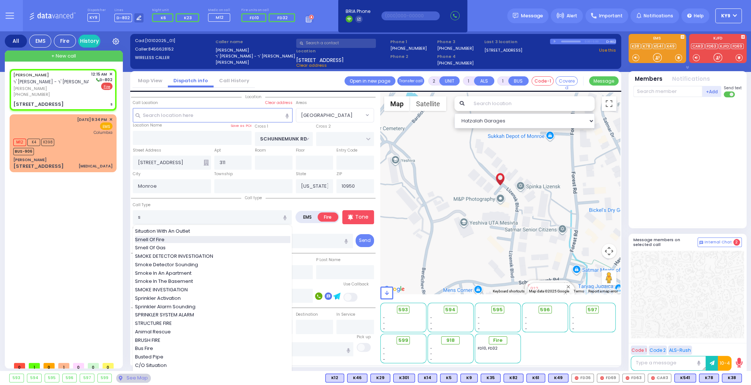
click at [178, 238] on div "Smell Of Fire" at bounding box center [212, 239] width 155 height 7
type input "Smell Of Fire"
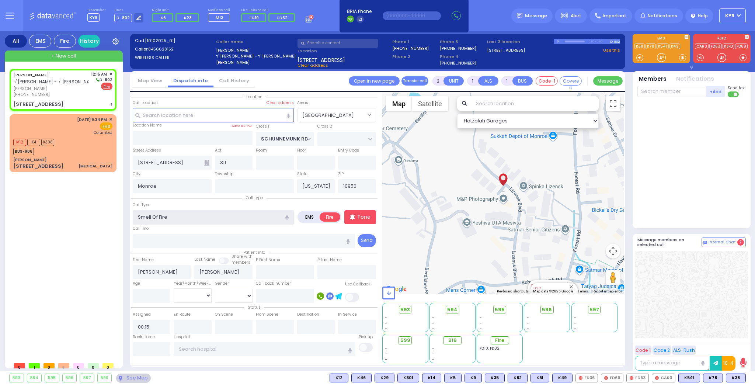
select select
radio input "true"
select select
select select "Hatzalah Garages"
select select "[GEOGRAPHIC_DATA]"
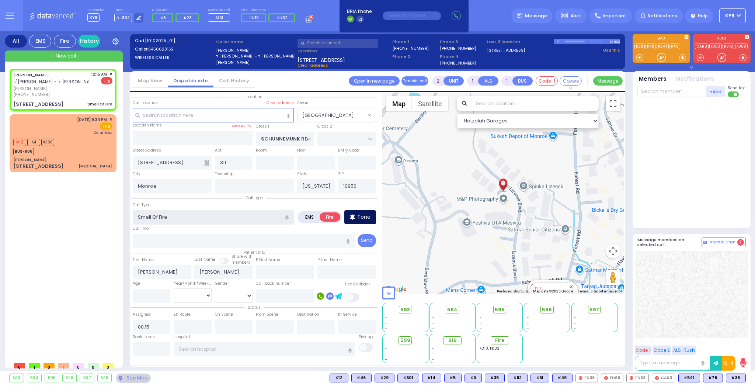
select select
radio input "true"
select select
select select "Hatzalah Garages"
select select "[GEOGRAPHIC_DATA]"
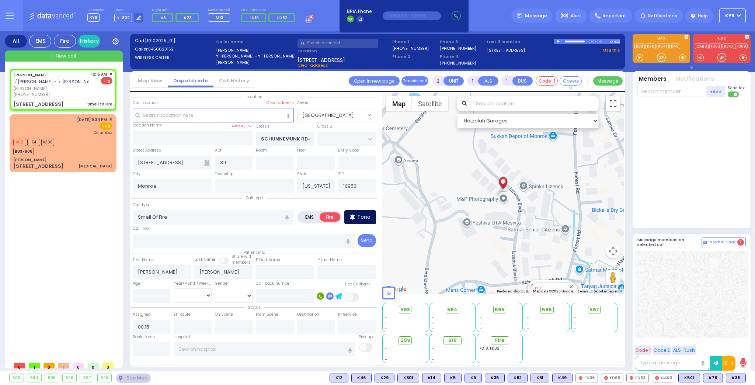
click at [363, 214] on p "Tone" at bounding box center [363, 217] width 13 height 8
select select
radio input "true"
select select
select select "Hatzalah Garages"
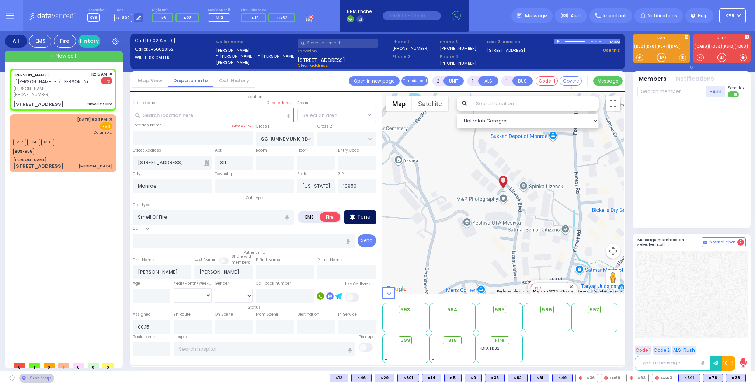
select select "[GEOGRAPHIC_DATA]"
click at [667, 90] on input "text" at bounding box center [672, 91] width 69 height 11
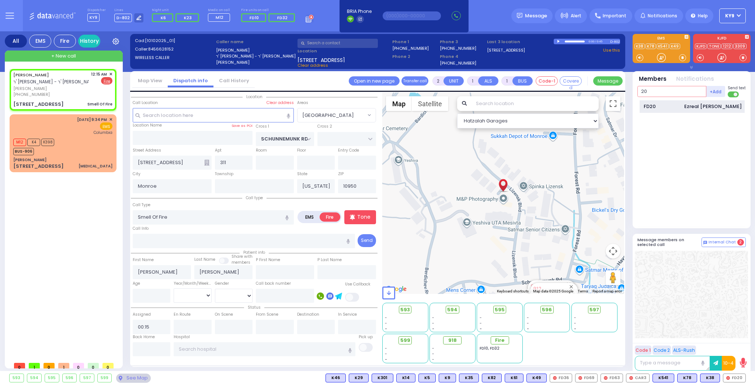
type input "20"
click at [658, 105] on div "FD20" at bounding box center [662, 106] width 37 height 7
click at [665, 94] on input "text" at bounding box center [672, 91] width 69 height 11
select select
radio input "true"
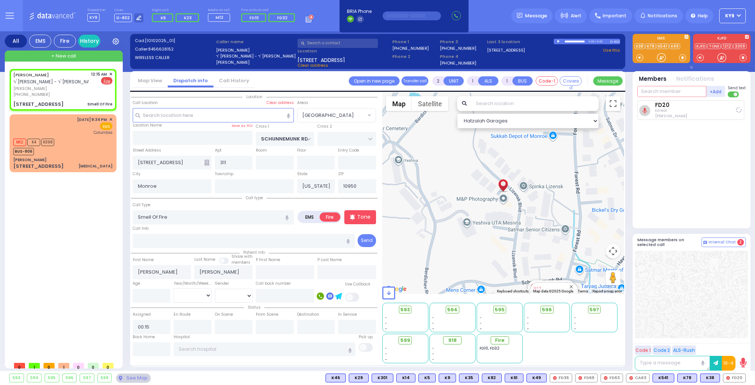
select select
type input "00:16"
select select "Hatzalah Garages"
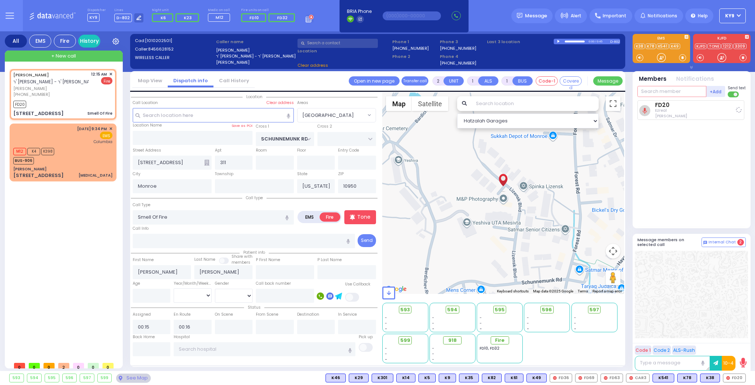
select select "[GEOGRAPHIC_DATA]"
type input "30"
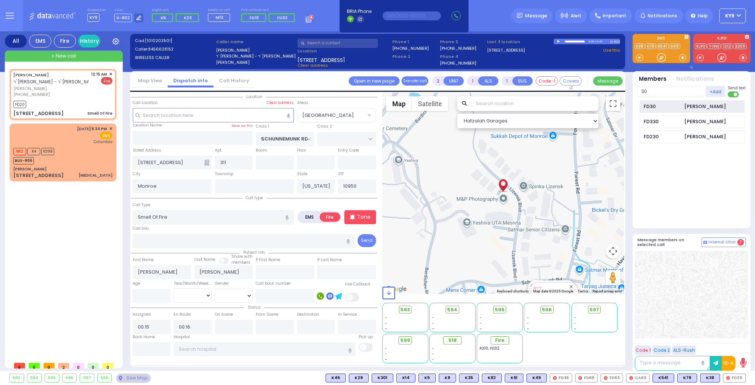
click at [671, 107] on div "FD30" at bounding box center [662, 106] width 37 height 7
select select
radio input "true"
select select
select select "Hatzalah Garages"
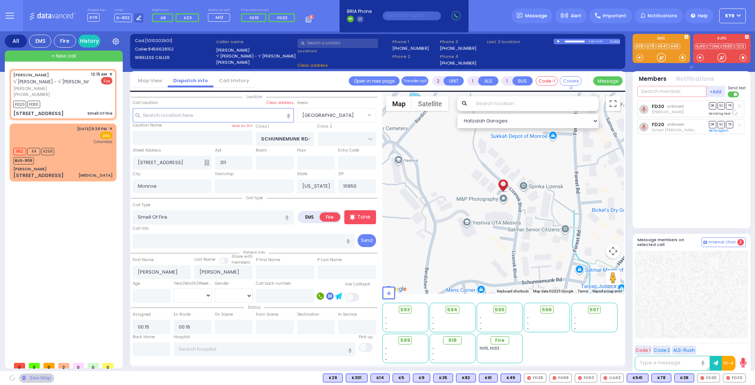
select select "[GEOGRAPHIC_DATA]"
click at [674, 95] on input "text" at bounding box center [672, 91] width 69 height 11
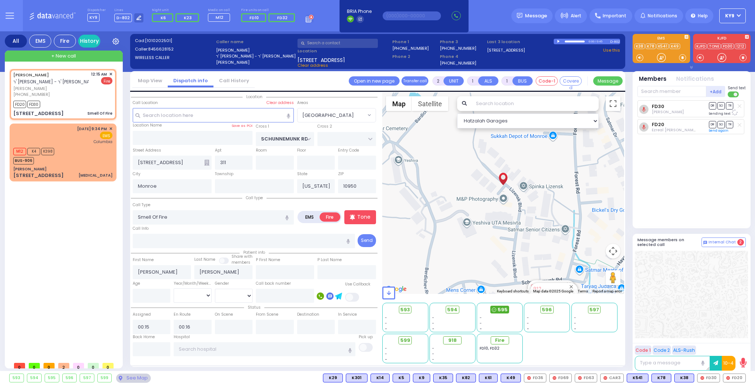
click at [503, 306] on span "595" at bounding box center [503, 309] width 10 height 7
select select
radio input "true"
select select
select select "Hatzalah Garages"
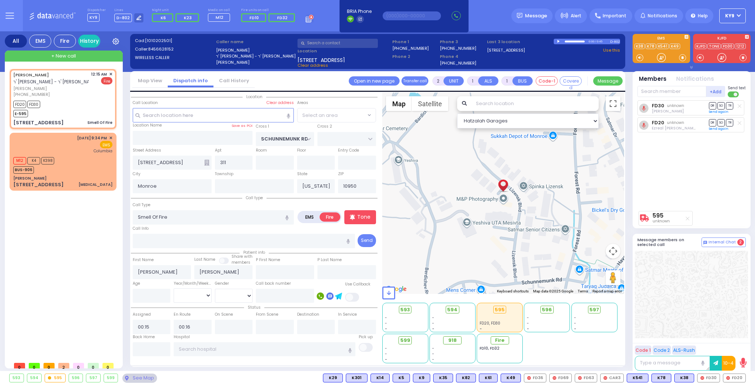
select select "[GEOGRAPHIC_DATA]"
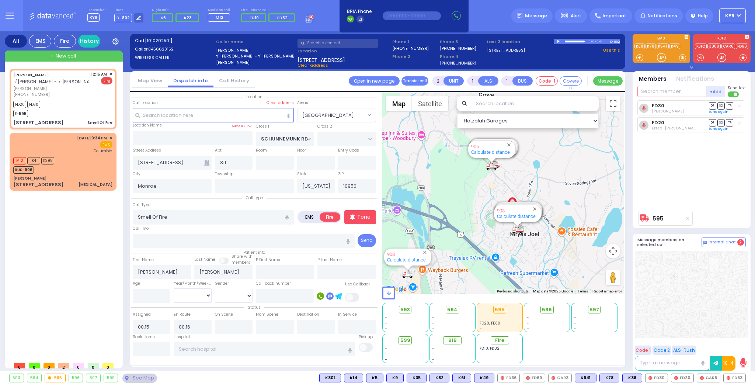
click at [664, 90] on input "text" at bounding box center [672, 91] width 69 height 11
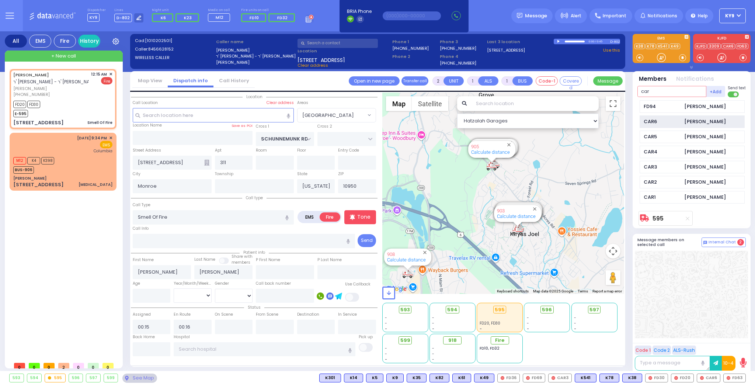
type input "car"
click at [663, 121] on div "CAR6" at bounding box center [662, 121] width 37 height 7
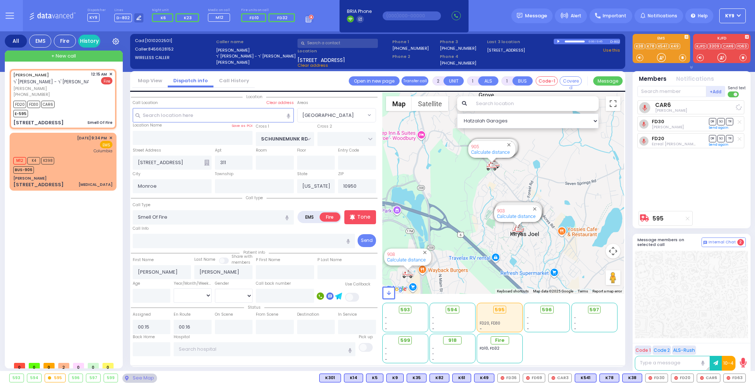
select select
radio input "true"
select select
select select "Hatzalah Garages"
select select "[GEOGRAPHIC_DATA]"
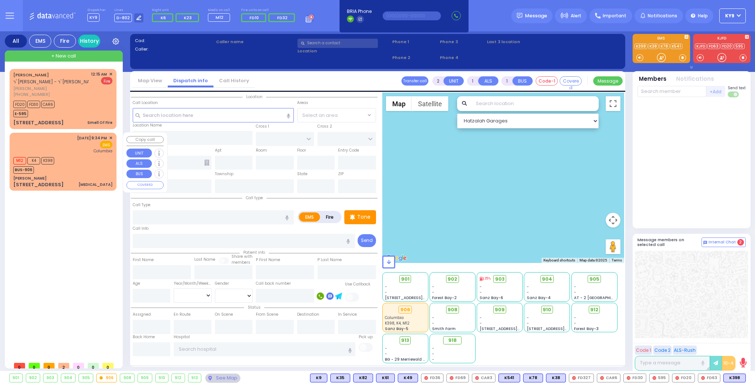
click at [83, 170] on div "M12 K4 K398 BUS-906" at bounding box center [62, 164] width 99 height 18
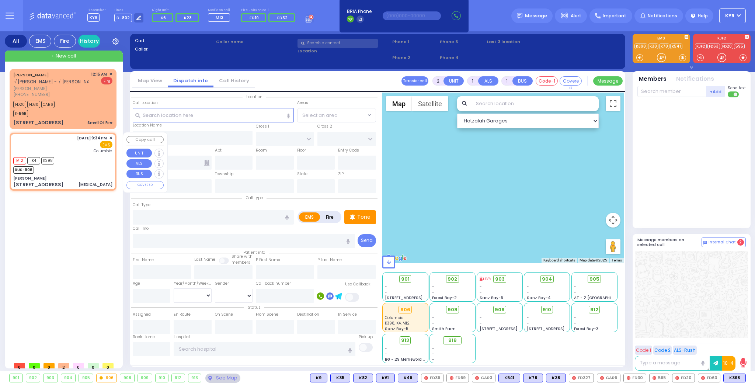
select select
type input "[MEDICAL_DATA]"
radio input "true"
type input "35"
select select "Year"
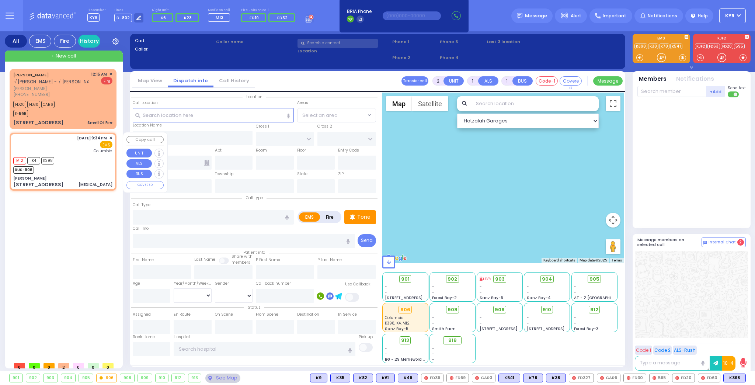
select select "[DEMOGRAPHIC_DATA]"
type input "21:34"
type input "21:36"
type input "New York Presbyterian Hospital- Columbia Campus"
select select "Hatzalah Garages"
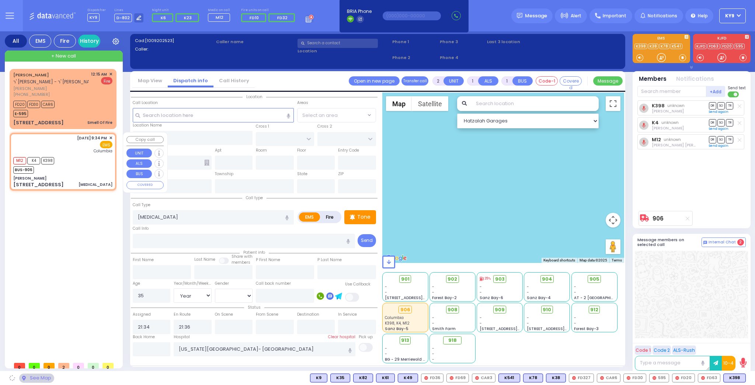
type input "[PERSON_NAME]"
type input "BAKERTOWN RD"
type input "3 Hamaspik Way"
type input "011"
type input "15"
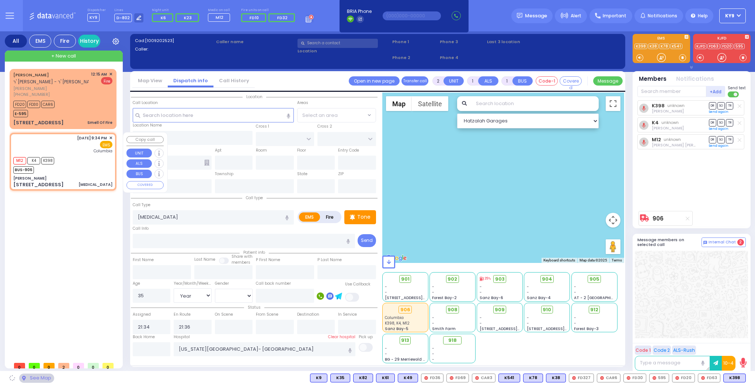
type input "[PERSON_NAME]"
type input "[US_STATE]"
type input "10950"
select select "SECTION 4"
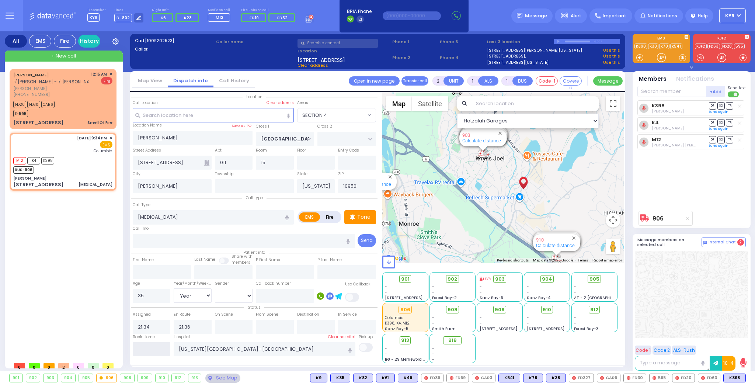
click at [154, 347] on input "text" at bounding box center [152, 349] width 38 height 14
type input "00:29"
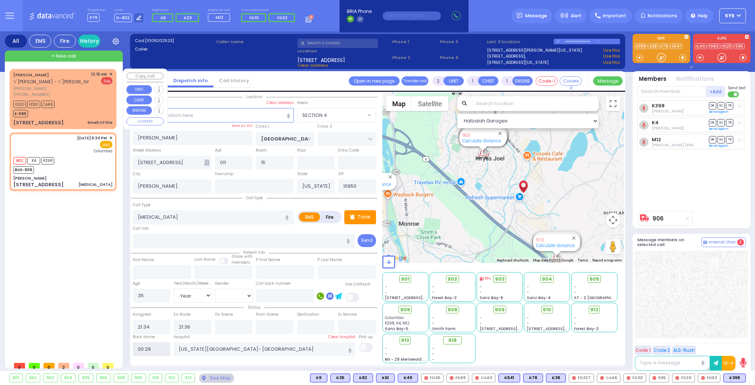
select select
radio input "true"
select select
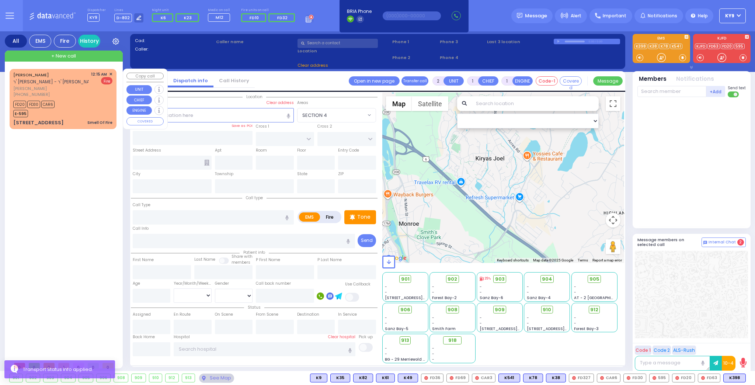
click at [80, 111] on div "FD20 FD30 CAR6 E-595" at bounding box center [62, 108] width 99 height 18
select select
type input "Smell Of Fire"
radio input "false"
radio input "true"
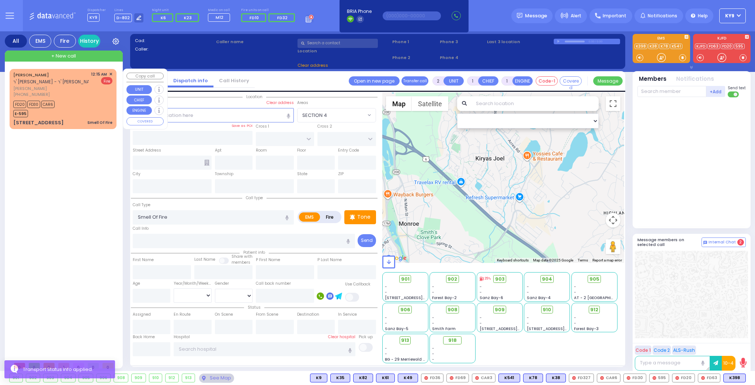
type input "[PERSON_NAME]"
select select
type input "00:15"
type input "00:16"
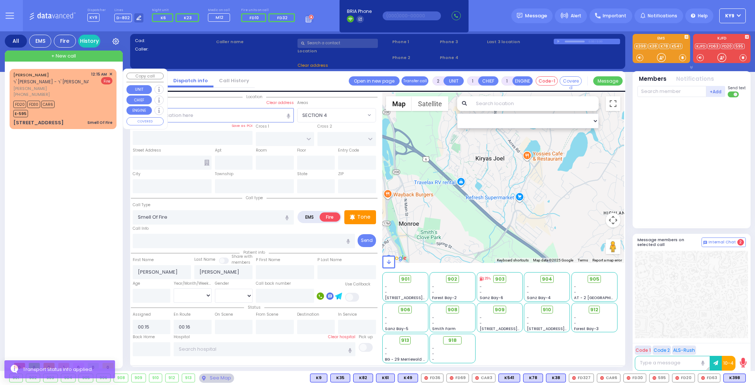
select select "Hatzalah Garages"
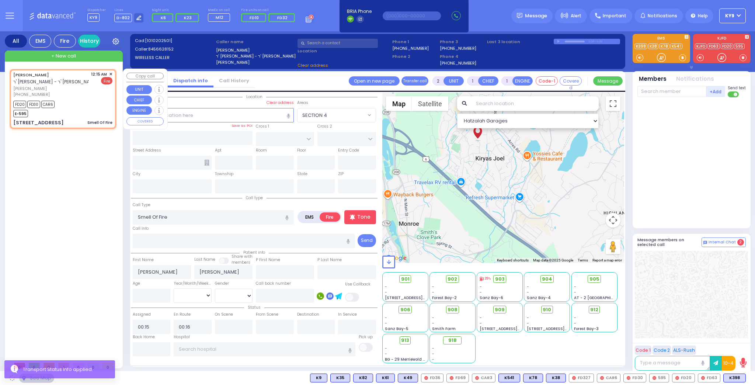
type input "SCHUNNEMUNK RD"
type input "[STREET_ADDRESS]"
type input "311"
type input "Monroe"
type input "[US_STATE]"
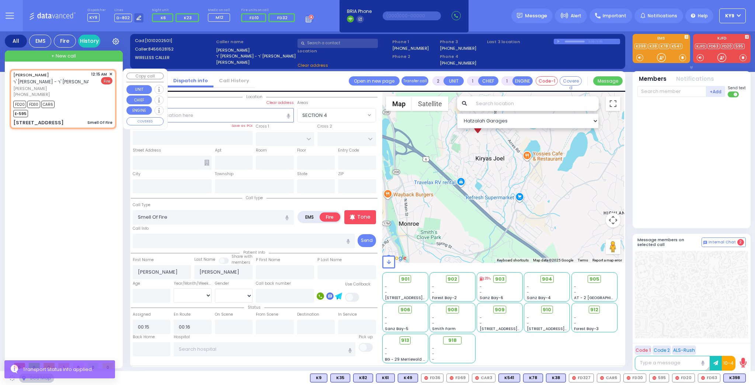
type input "10950"
select select "[GEOGRAPHIC_DATA]"
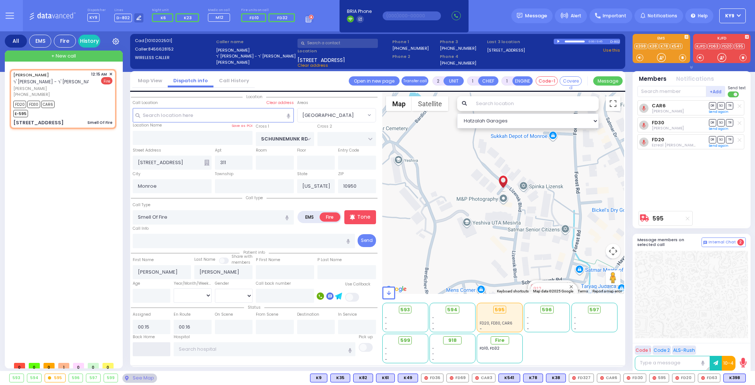
click at [160, 352] on input "text" at bounding box center [152, 349] width 38 height 14
type input "00:29"
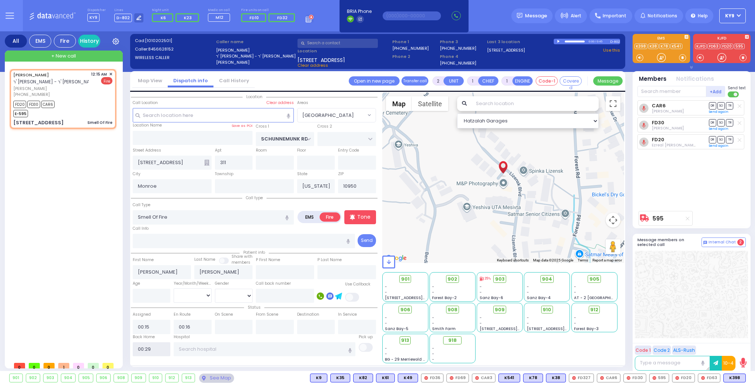
select select
radio input "true"
select select
